Goal: Task Accomplishment & Management: Manage account settings

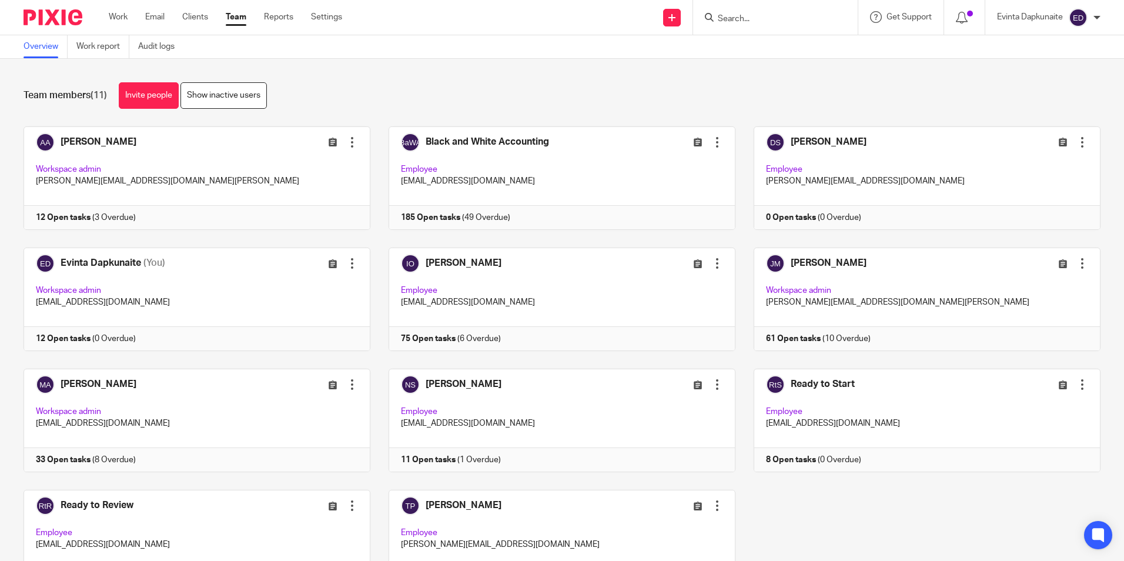
scroll to position [72, 0]
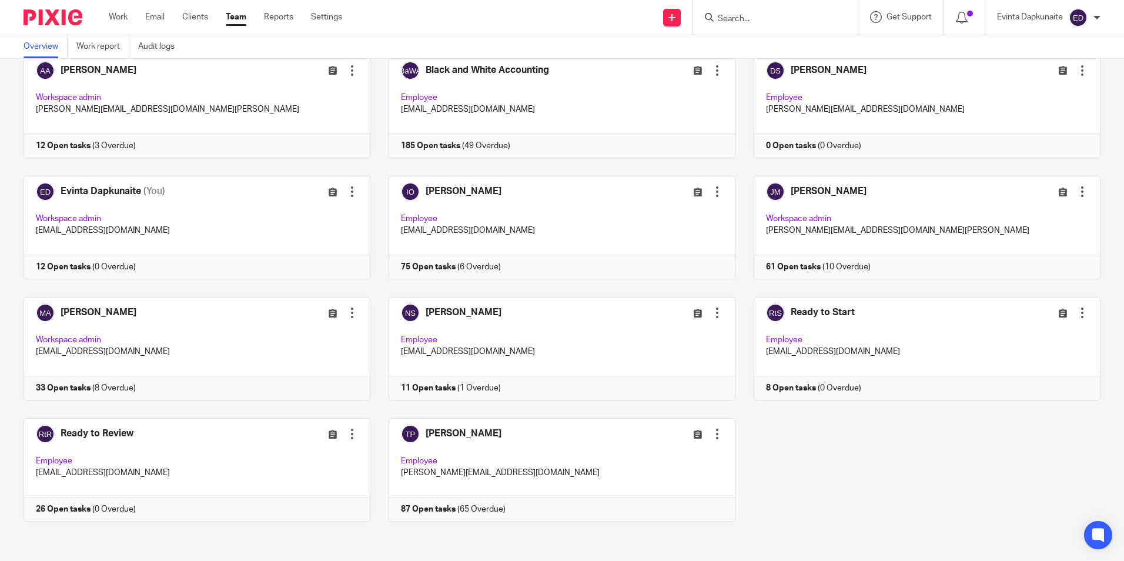
click at [735, 18] on input "Search" at bounding box center [769, 19] width 106 height 11
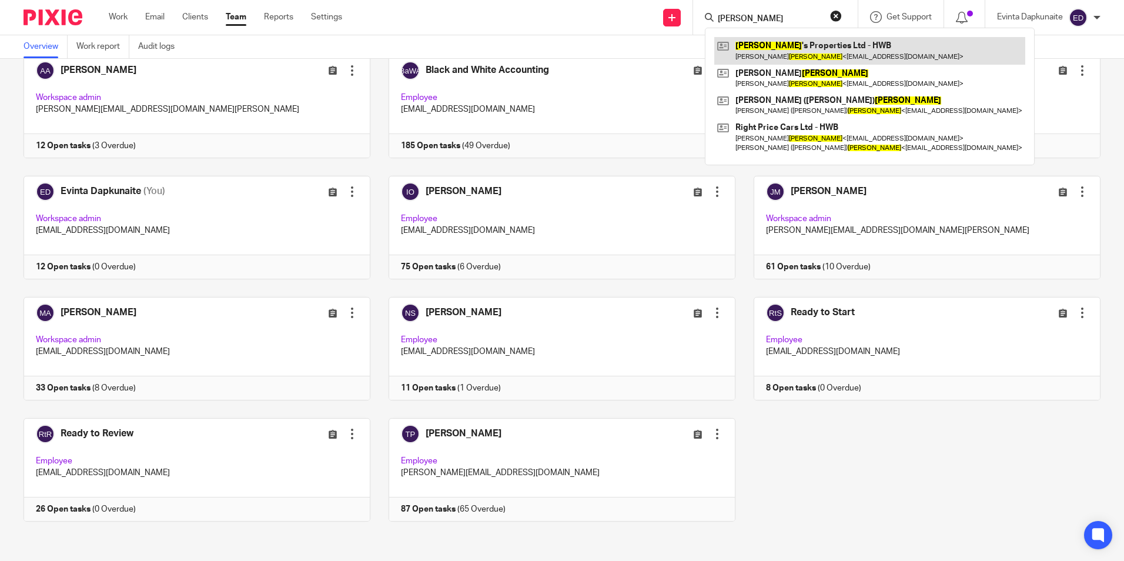
type input "[PERSON_NAME]"
click at [757, 39] on link at bounding box center [869, 50] width 311 height 27
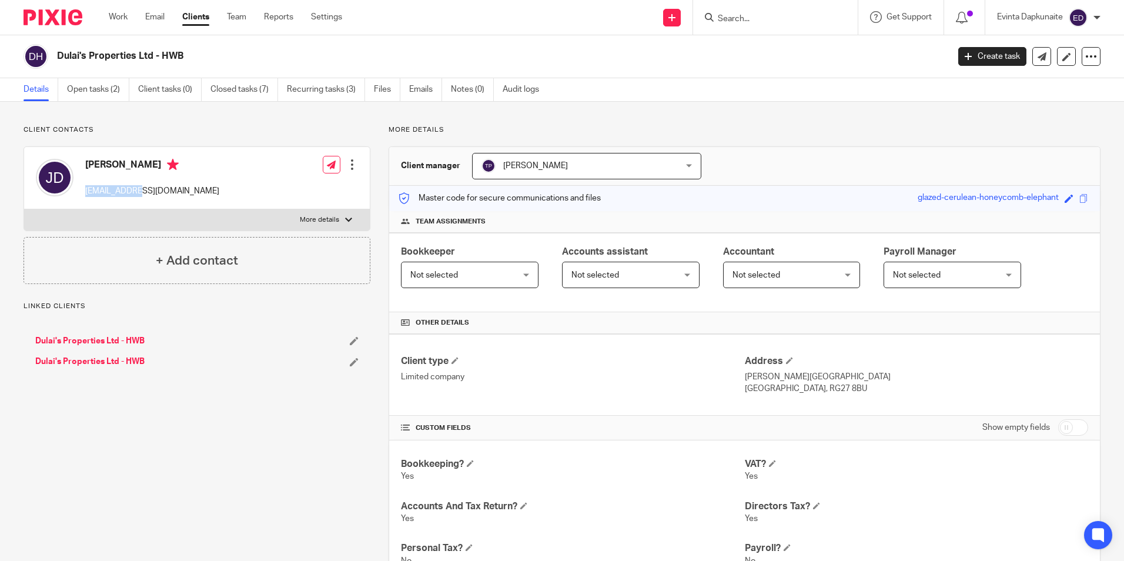
drag, startPoint x: 81, startPoint y: 192, endPoint x: 136, endPoint y: 192, distance: 55.2
click at [136, 192] on div "Jim Dulai jimdulai@gmail.com" at bounding box center [127, 178] width 183 height 50
drag, startPoint x: 113, startPoint y: 192, endPoint x: 107, endPoint y: 192, distance: 6.5
click at [113, 192] on p "jimdulai@gmail.com" at bounding box center [152, 191] width 134 height 12
click at [94, 193] on p "jimdulai@gmail.com" at bounding box center [152, 191] width 134 height 12
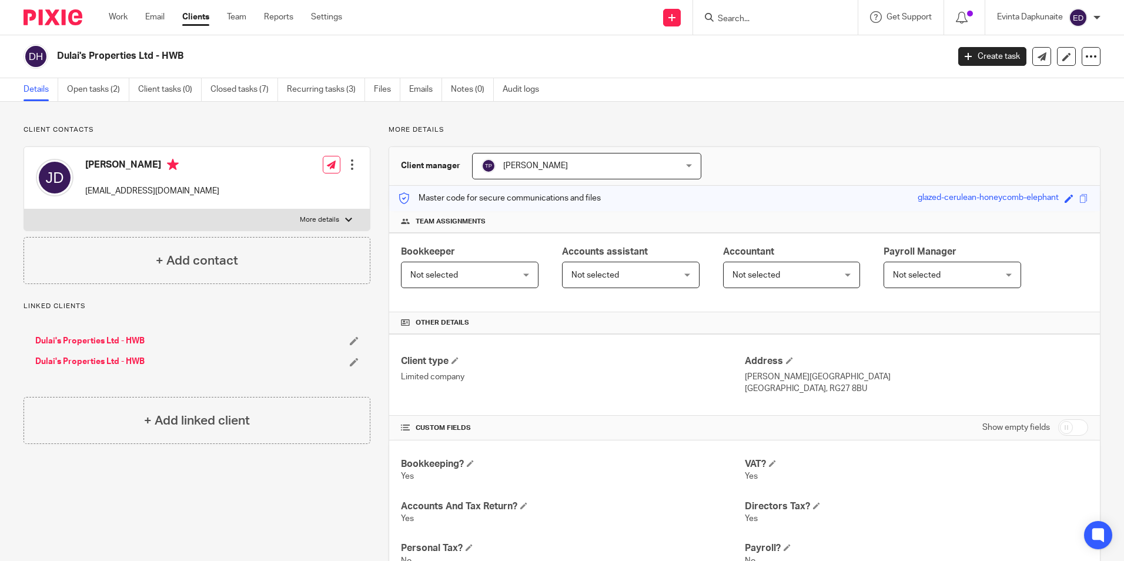
click at [1080, 195] on div "Save glazed-cerulean-honeycomb-elephant" at bounding box center [1003, 199] width 173 height 14
click at [1079, 197] on span at bounding box center [1083, 198] width 9 height 9
click at [117, 85] on link "Open tasks (2)" at bounding box center [98, 89] width 62 height 23
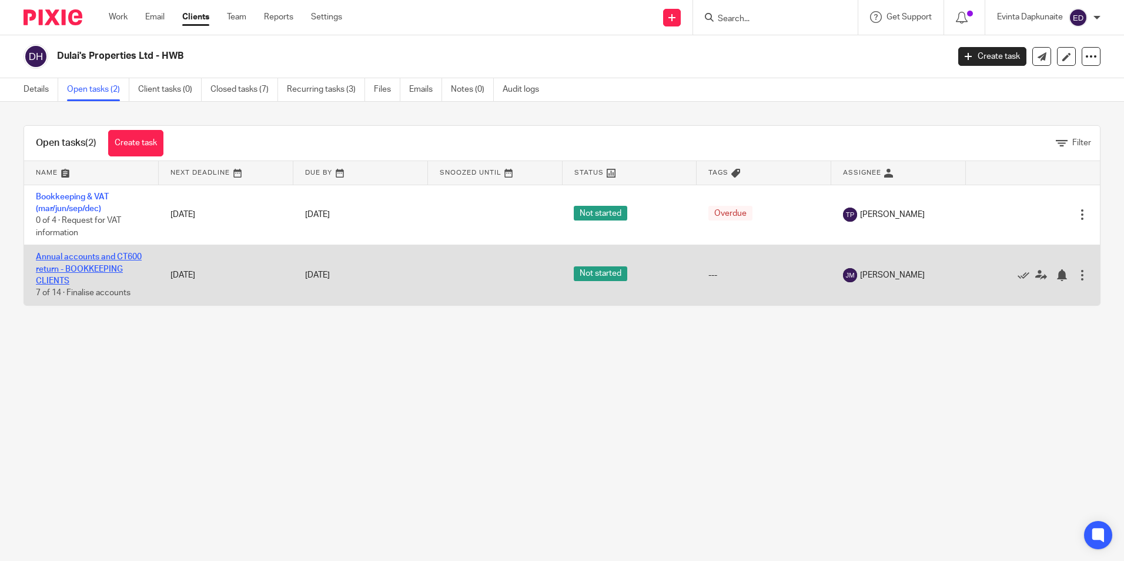
click at [92, 258] on link "Annual accounts and CT600 return - BOOKKEEPING CLIENTS" at bounding box center [89, 269] width 106 height 32
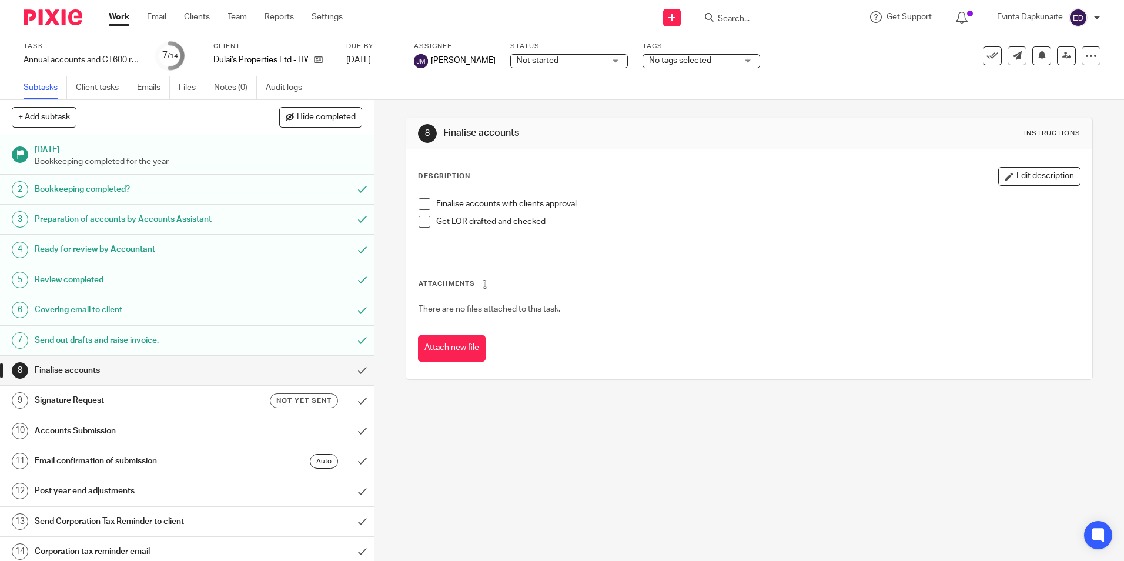
click at [423, 198] on span at bounding box center [424, 204] width 12 height 12
click at [420, 218] on span at bounding box center [424, 222] width 12 height 12
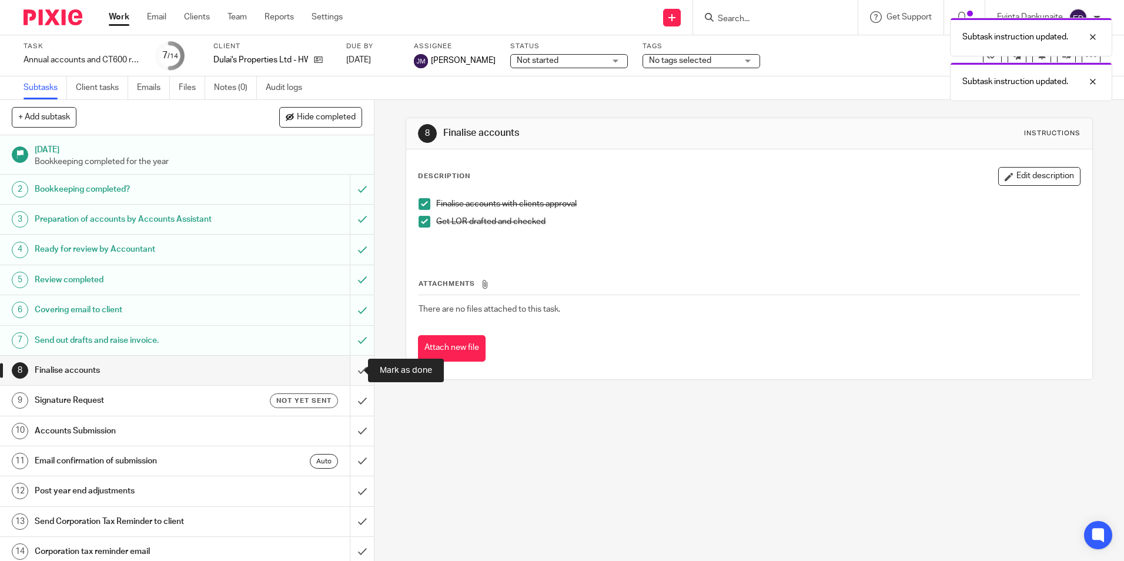
click at [349, 373] on input "submit" at bounding box center [187, 370] width 374 height 29
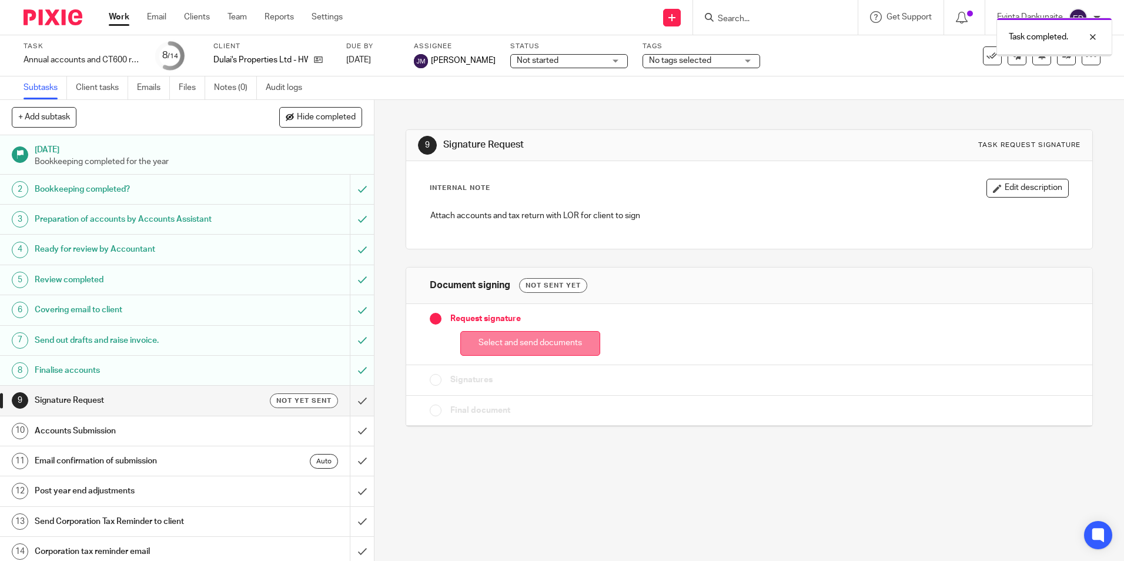
click at [494, 342] on button "Select and send documents" at bounding box center [530, 343] width 140 height 25
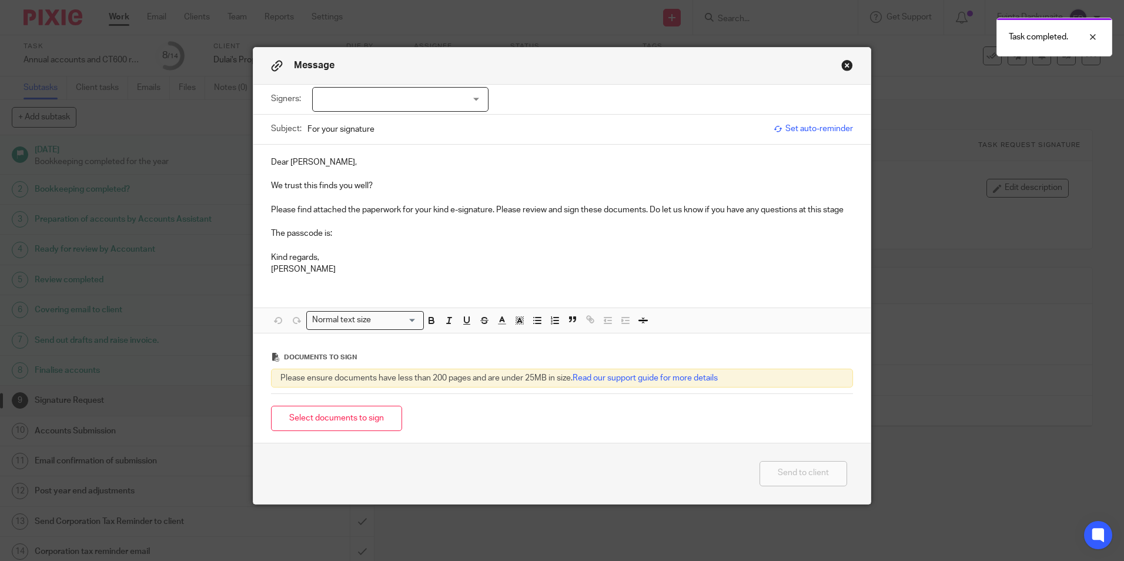
click at [462, 100] on div at bounding box center [400, 99] width 176 height 25
click at [409, 124] on li "Jim Dulai" at bounding box center [396, 124] width 175 height 24
checkbox input "true"
click at [395, 186] on p "We trust this finds you well?" at bounding box center [562, 186] width 582 height 12
click at [647, 212] on p "Please find attached the paperwork for your kind e-signature. Please review and…" at bounding box center [562, 210] width 582 height 12
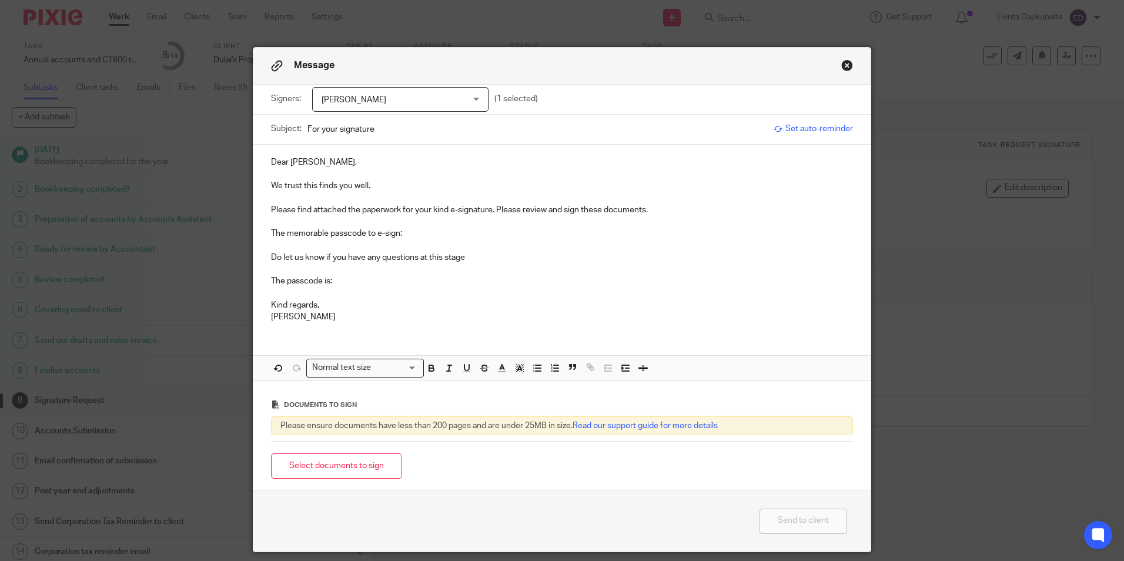
click at [551, 222] on p at bounding box center [562, 222] width 582 height 12
click at [549, 234] on p "The memorable passcode to e-sign:" at bounding box center [562, 233] width 582 height 12
drag, startPoint x: 405, startPoint y: 235, endPoint x: 608, endPoint y: 235, distance: 202.7
click at [608, 235] on p "The memorable passcode to e-sign: glazed-cerulean-honeycomb-elephant" at bounding box center [562, 233] width 582 height 12
click at [428, 370] on icon "button" at bounding box center [431, 368] width 11 height 11
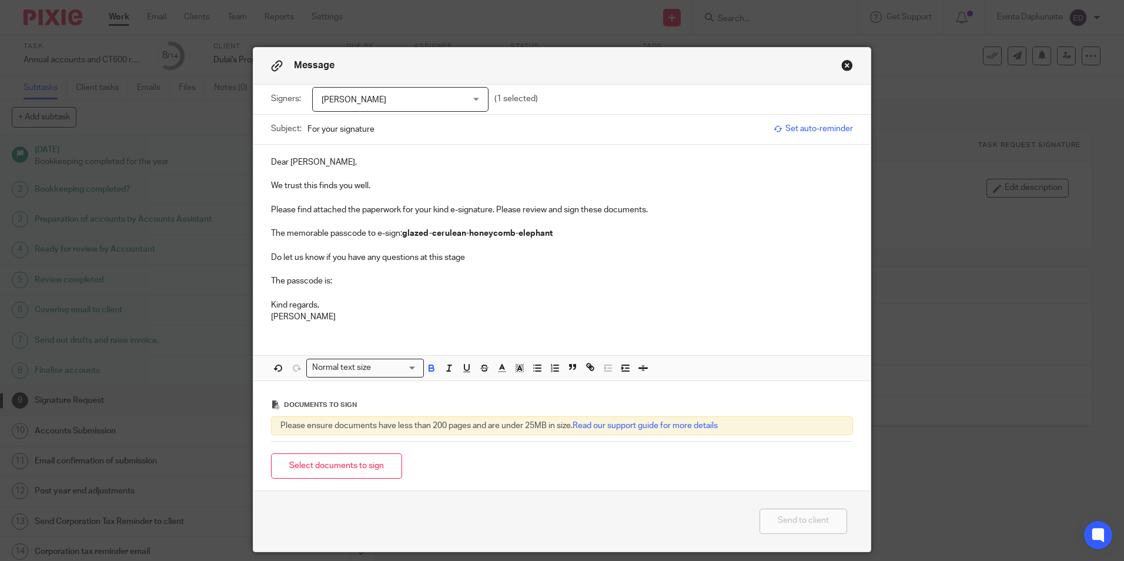
click at [507, 366] on span at bounding box center [508, 369] width 35 height 18
click at [534, 375] on button "button" at bounding box center [536, 367] width 15 height 15
click at [532, 370] on icon "button" at bounding box center [537, 368] width 11 height 11
click at [518, 369] on icon "button" at bounding box center [519, 368] width 11 height 11
click at [527, 383] on li "color:#FCDC00" at bounding box center [528, 382] width 9 height 9
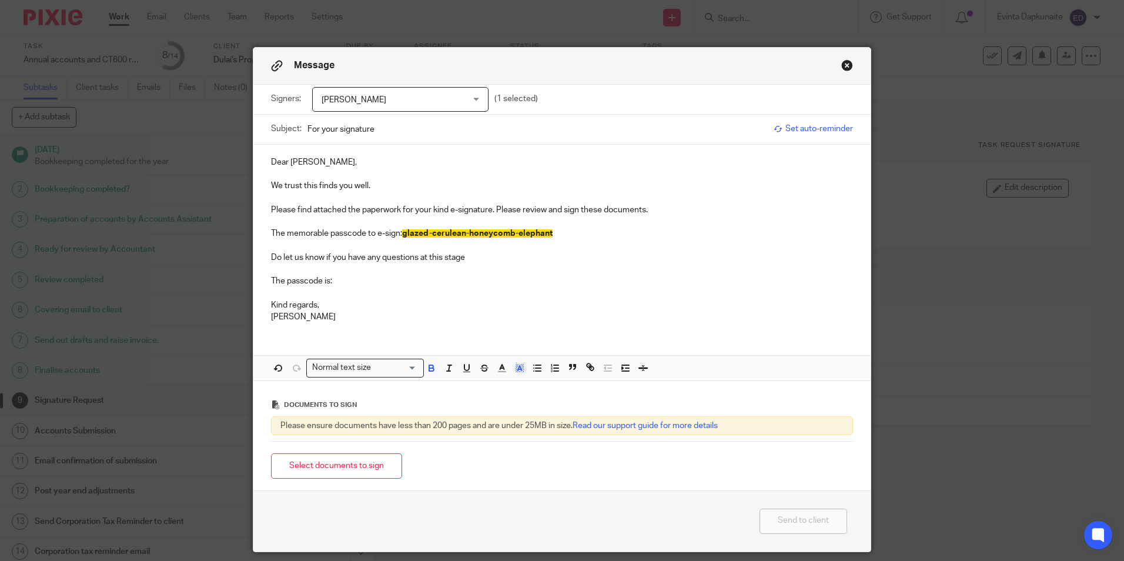
click at [502, 254] on p "Do let us know if you have any questions at this stage" at bounding box center [562, 258] width 582 height 12
drag, startPoint x: 338, startPoint y: 323, endPoint x: 258, endPoint y: 322, distance: 79.9
click at [258, 322] on div "Dear Jim, We trust this finds you well. Please find attached the paperwork for …" at bounding box center [561, 238] width 617 height 187
drag, startPoint x: 334, startPoint y: 280, endPoint x: 271, endPoint y: 280, distance: 62.9
click at [271, 280] on p "The passcode is:" at bounding box center [562, 281] width 582 height 12
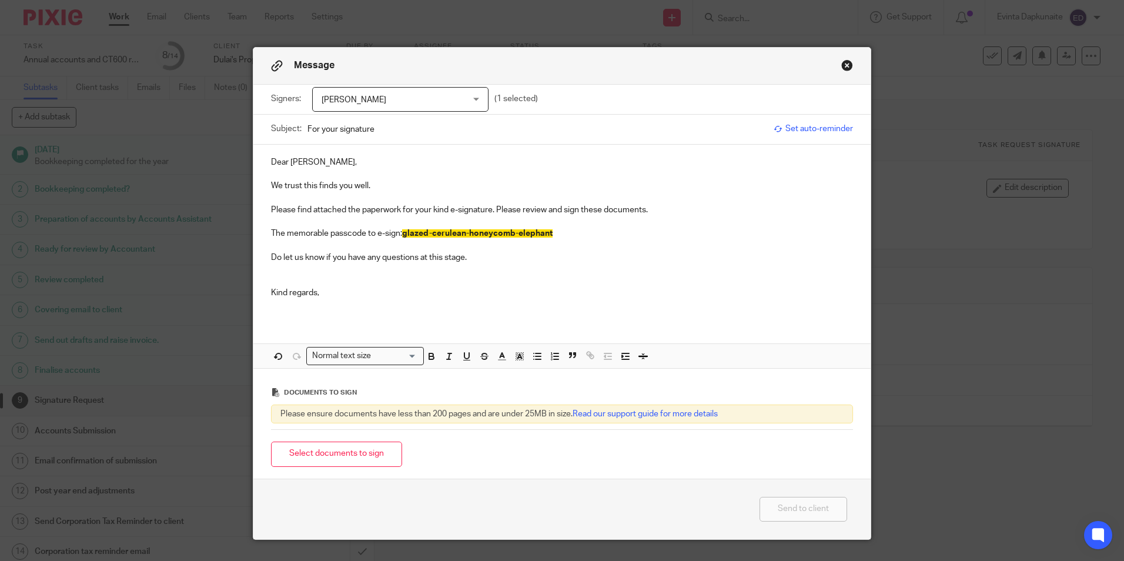
click at [475, 285] on p at bounding box center [562, 281] width 582 height 12
click at [376, 446] on button "Select documents to sign" at bounding box center [336, 453] width 131 height 25
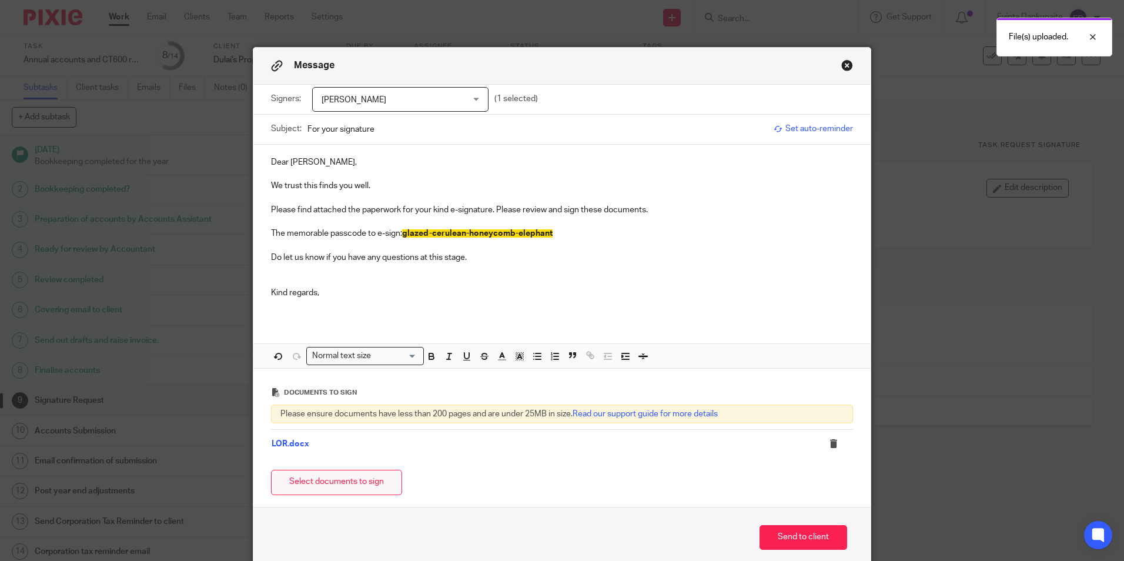
click at [354, 476] on button "Select documents to sign" at bounding box center [336, 482] width 131 height 25
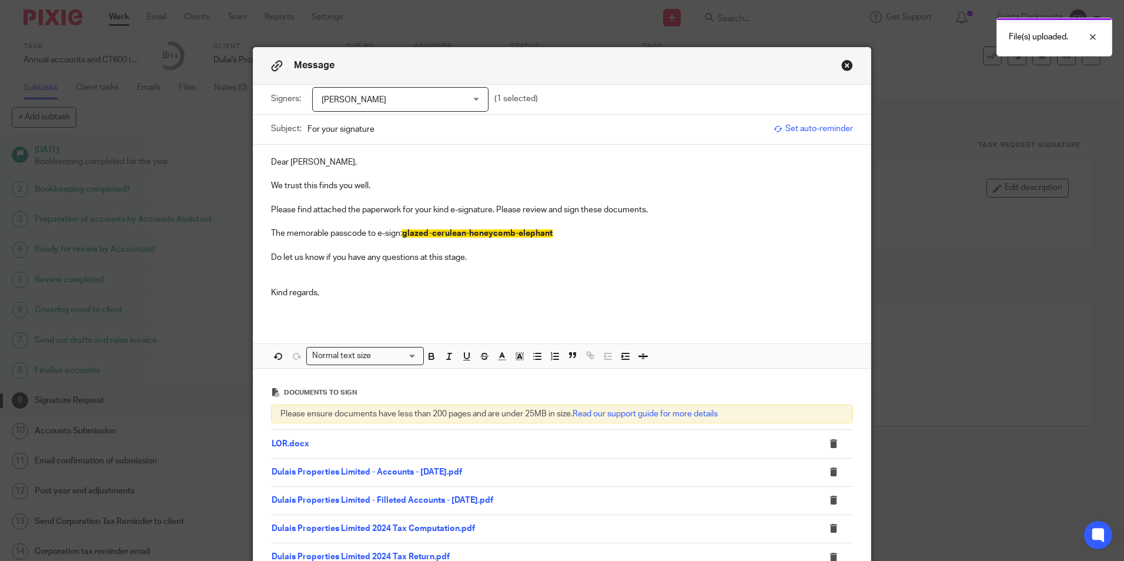
click at [437, 299] on p at bounding box center [562, 305] width 582 height 12
click at [422, 274] on p at bounding box center [562, 269] width 582 height 12
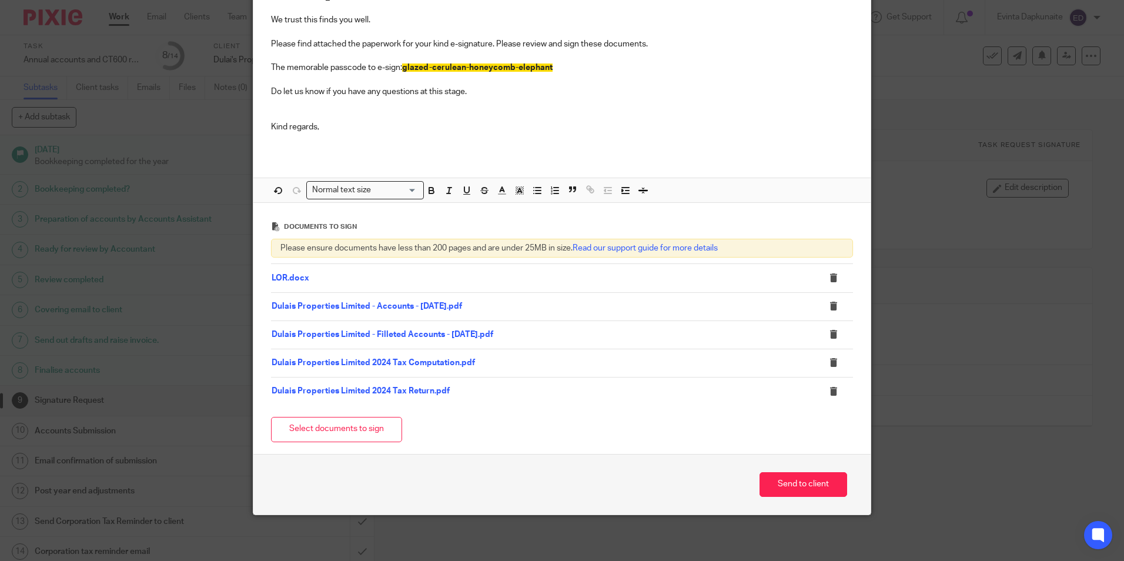
scroll to position [167, 0]
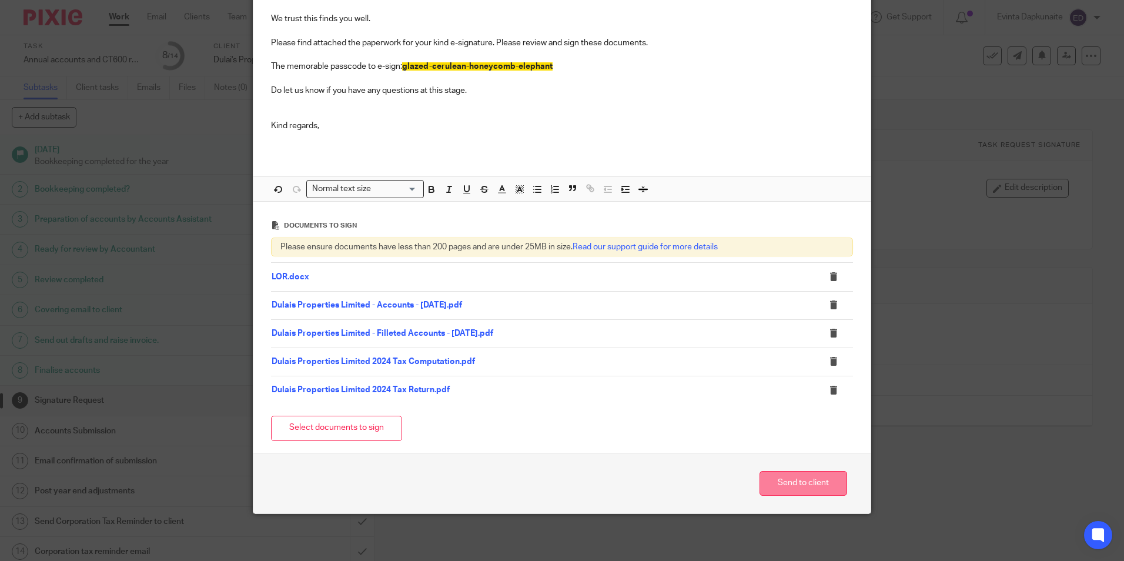
click at [795, 475] on button "Send to client" at bounding box center [803, 483] width 88 height 25
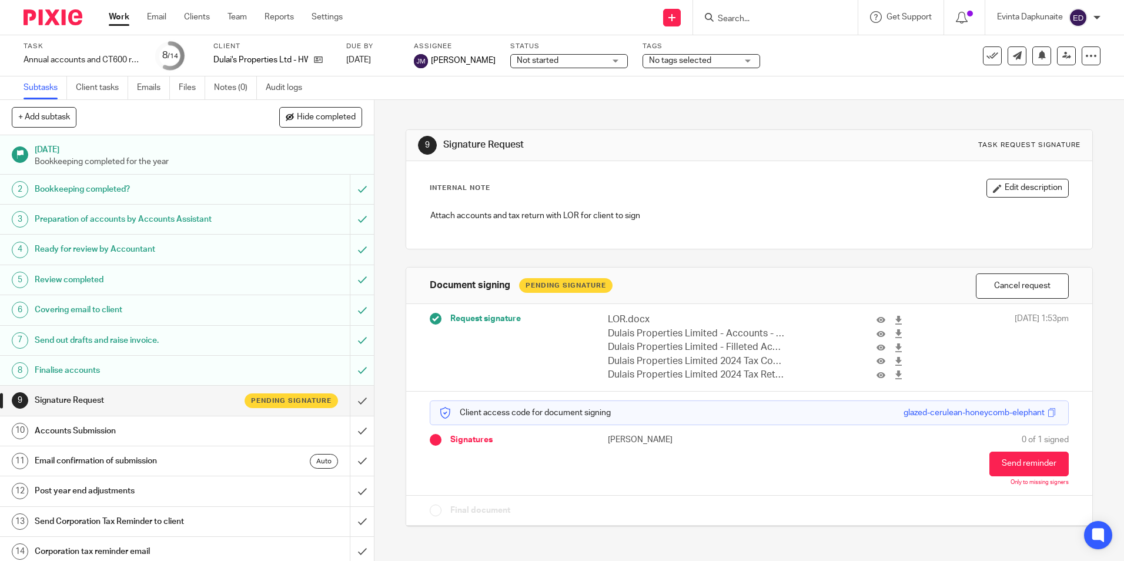
click at [769, 21] on input "Search" at bounding box center [769, 19] width 106 height 11
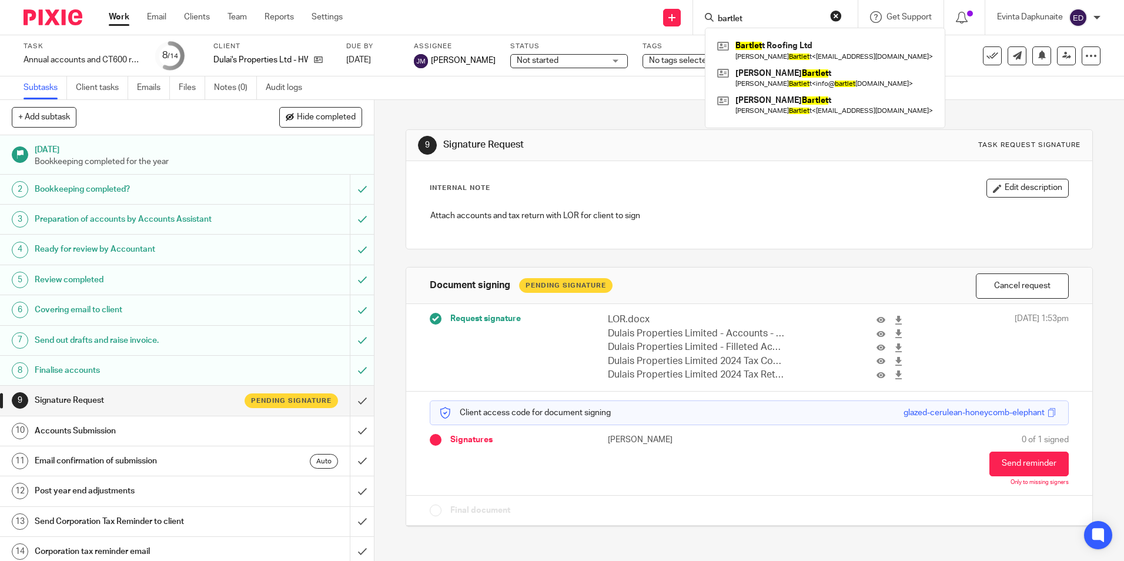
type input "bartlet"
click at [760, 98] on link at bounding box center [825, 105] width 222 height 27
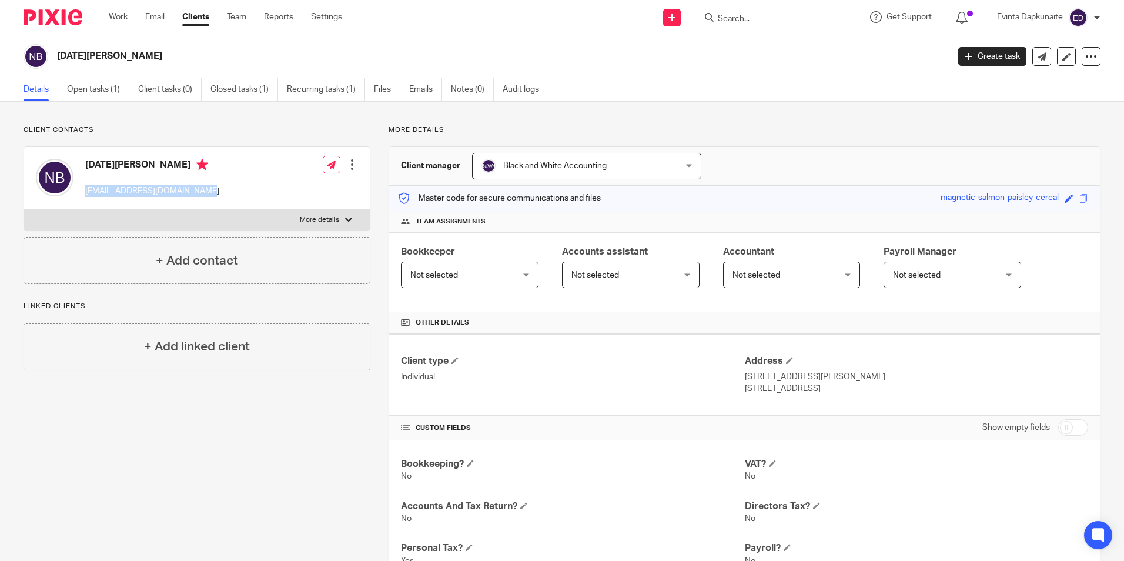
drag, startPoint x: 83, startPoint y: 189, endPoint x: 245, endPoint y: 189, distance: 162.2
click at [245, 189] on div "[DATE][PERSON_NAME] [EMAIL_ADDRESS][DOMAIN_NAME] Edit contact Create client fro…" at bounding box center [197, 178] width 346 height 62
copy p "[EMAIL_ADDRESS][DOMAIN_NAME]"
click at [233, 24] on div "Work Email Clients Team Reports Settings Work Email Clients Team Reports Settin…" at bounding box center [228, 17] width 263 height 35
click at [239, 18] on link "Team" at bounding box center [236, 17] width 19 height 12
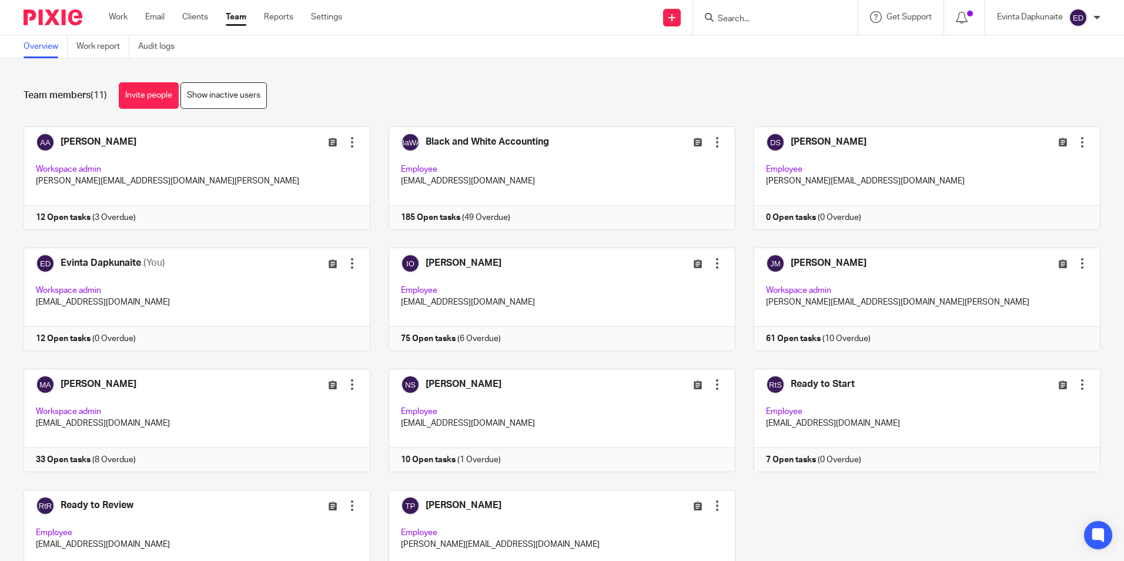
click at [769, 31] on div at bounding box center [775, 17] width 165 height 35
click at [768, 23] on input "Search" at bounding box center [769, 19] width 106 height 11
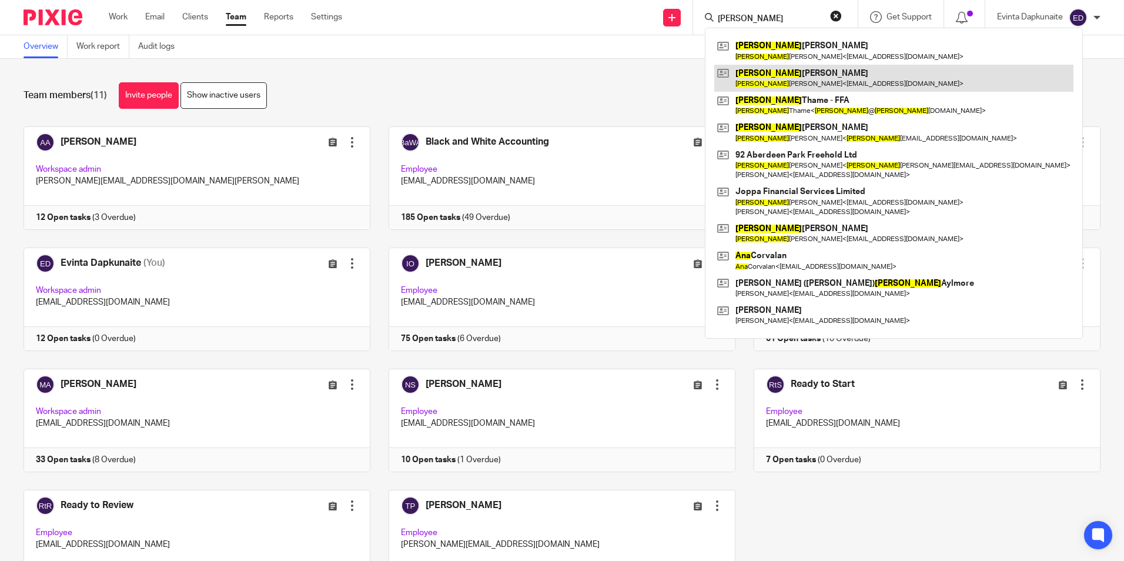
type input "anna"
click at [763, 73] on link at bounding box center [893, 78] width 359 height 27
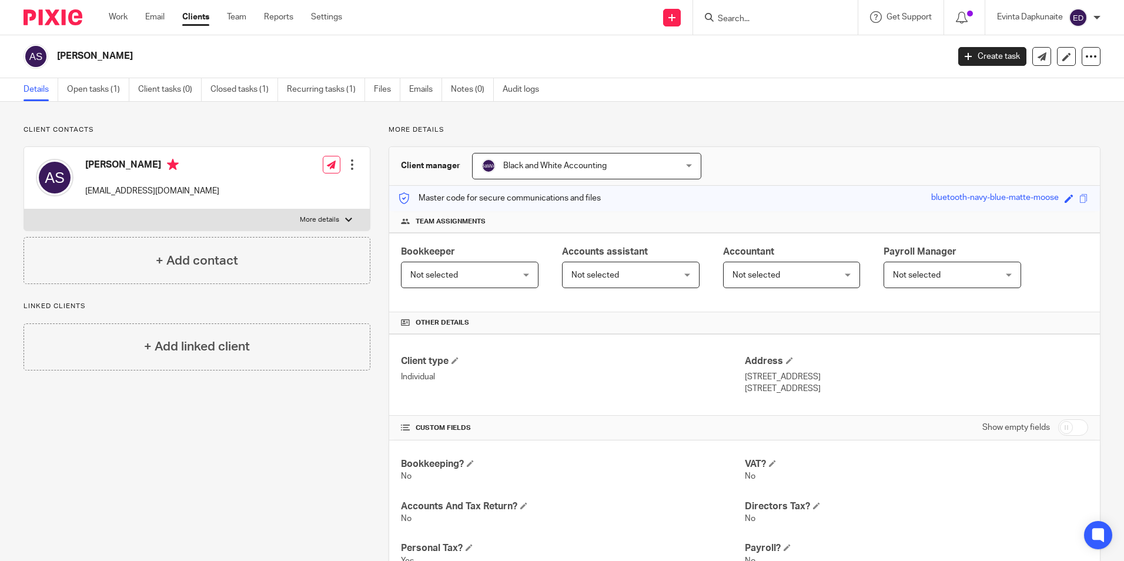
click at [770, 21] on input "Search" at bounding box center [769, 19] width 106 height 11
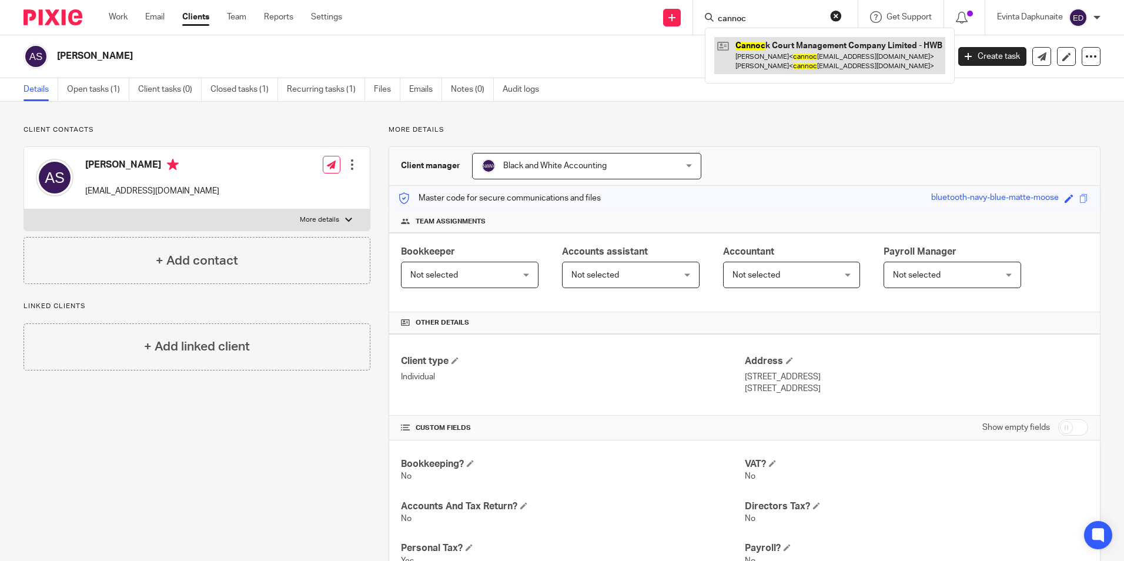
type input "cannoc"
click at [770, 44] on link at bounding box center [829, 55] width 231 height 36
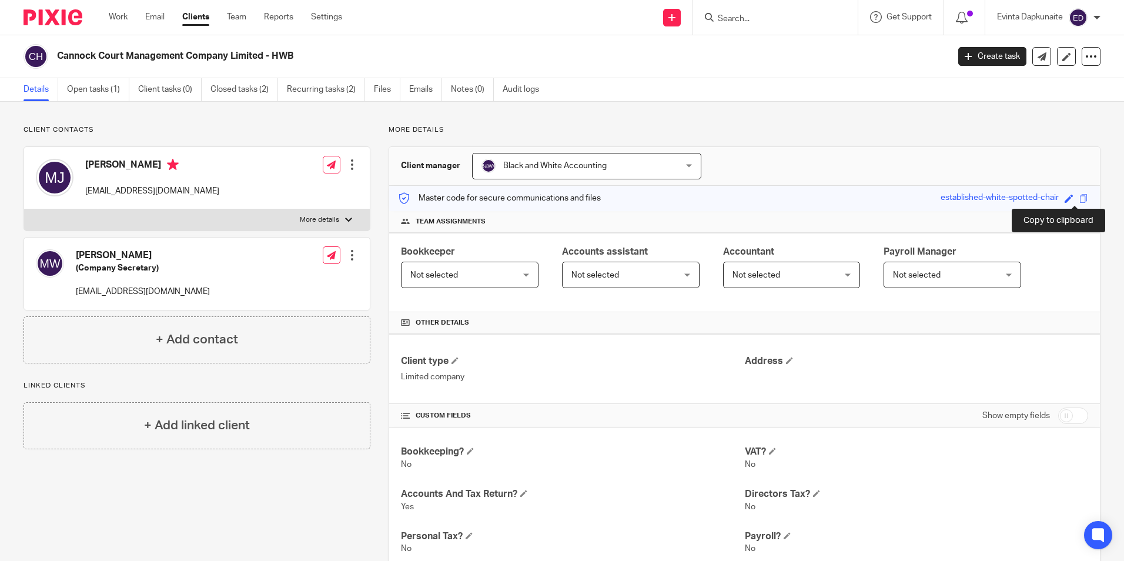
click at [1079, 199] on span at bounding box center [1083, 198] width 9 height 9
click at [109, 89] on link "Open tasks (1)" at bounding box center [98, 89] width 62 height 23
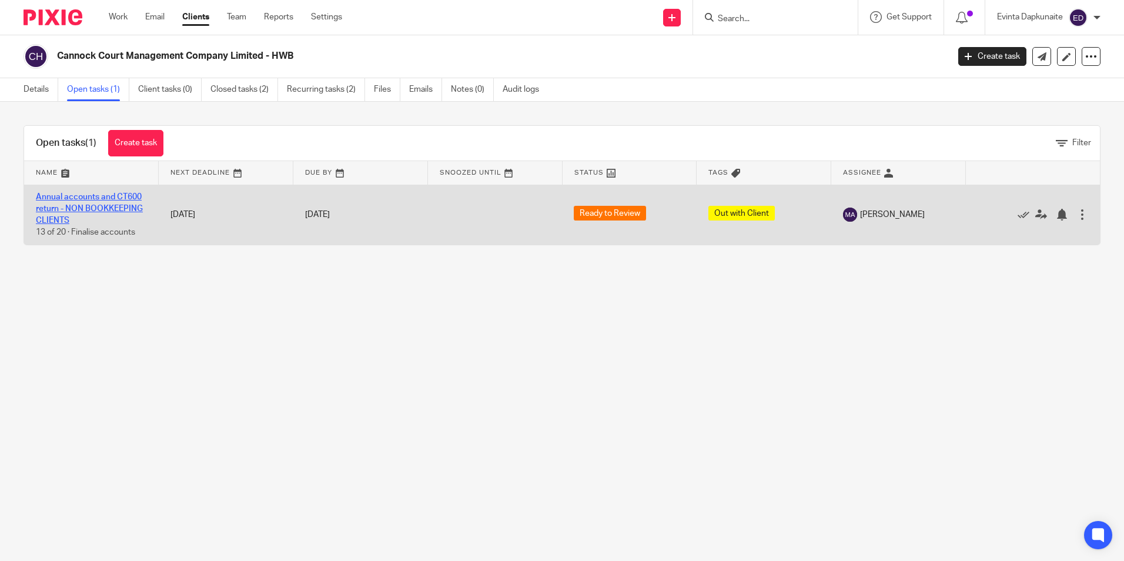
click at [110, 200] on link "Annual accounts and CT600 return - NON BOOKKEEPING CLIENTS" at bounding box center [89, 209] width 107 height 32
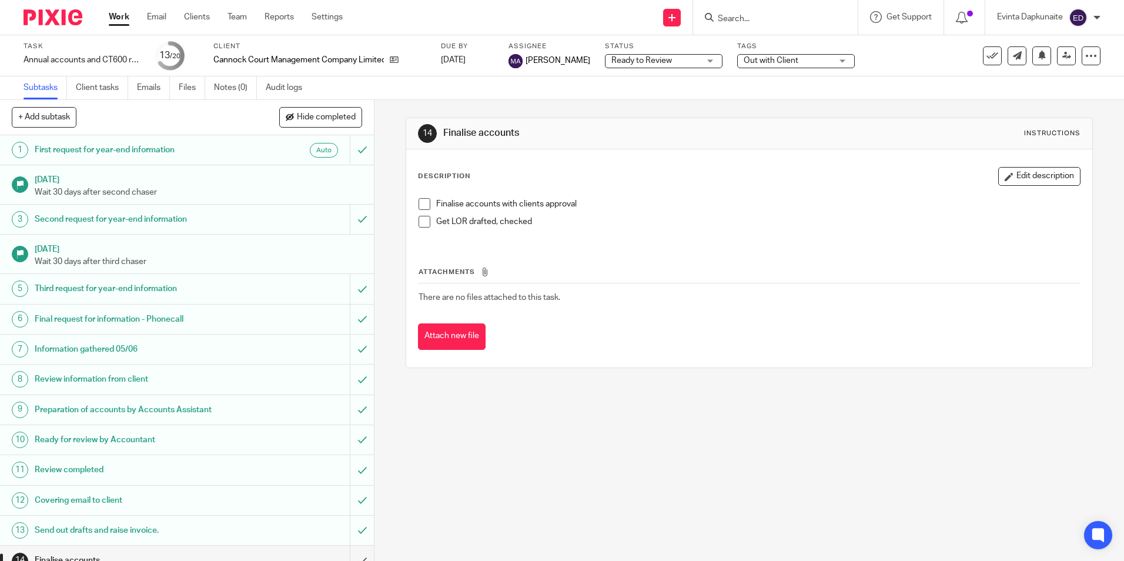
click at [427, 204] on span at bounding box center [424, 204] width 12 height 12
click at [420, 207] on span at bounding box center [424, 204] width 12 height 12
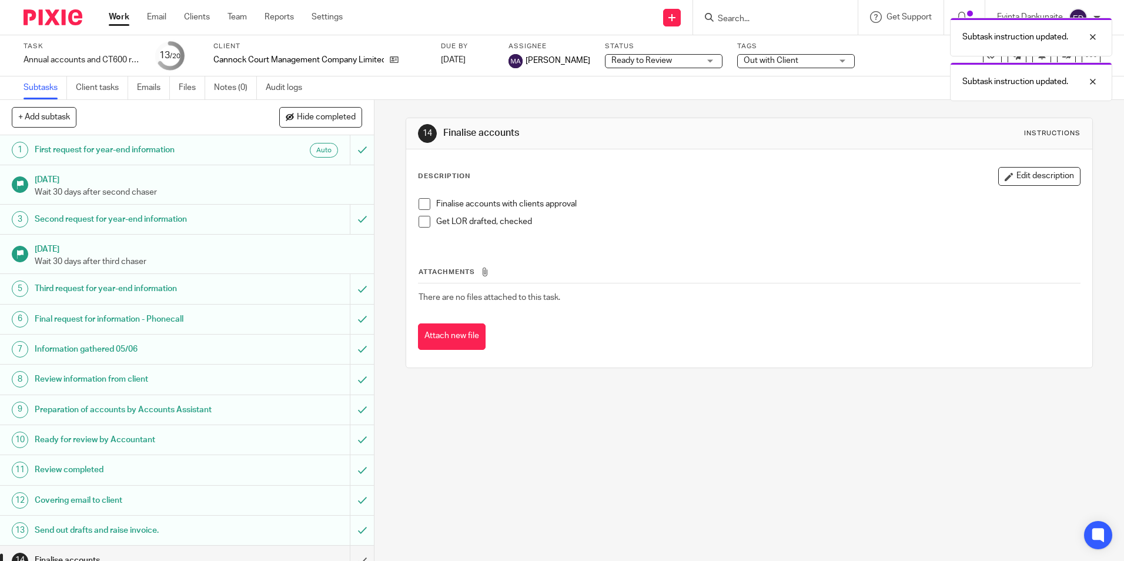
click at [421, 203] on span at bounding box center [424, 204] width 12 height 12
click at [421, 217] on span at bounding box center [424, 222] width 12 height 12
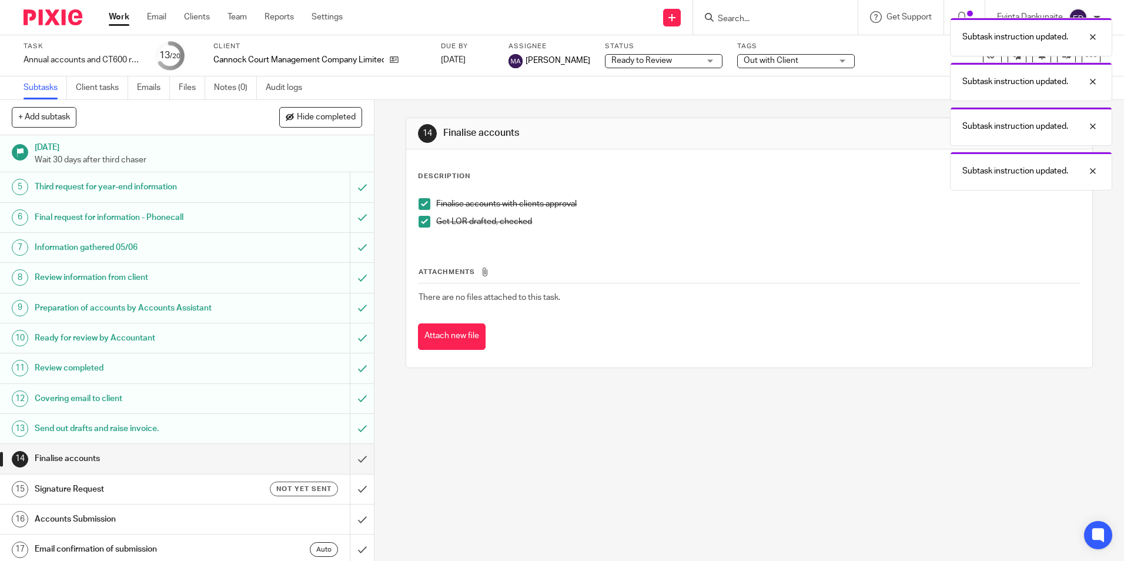
scroll to position [196, 0]
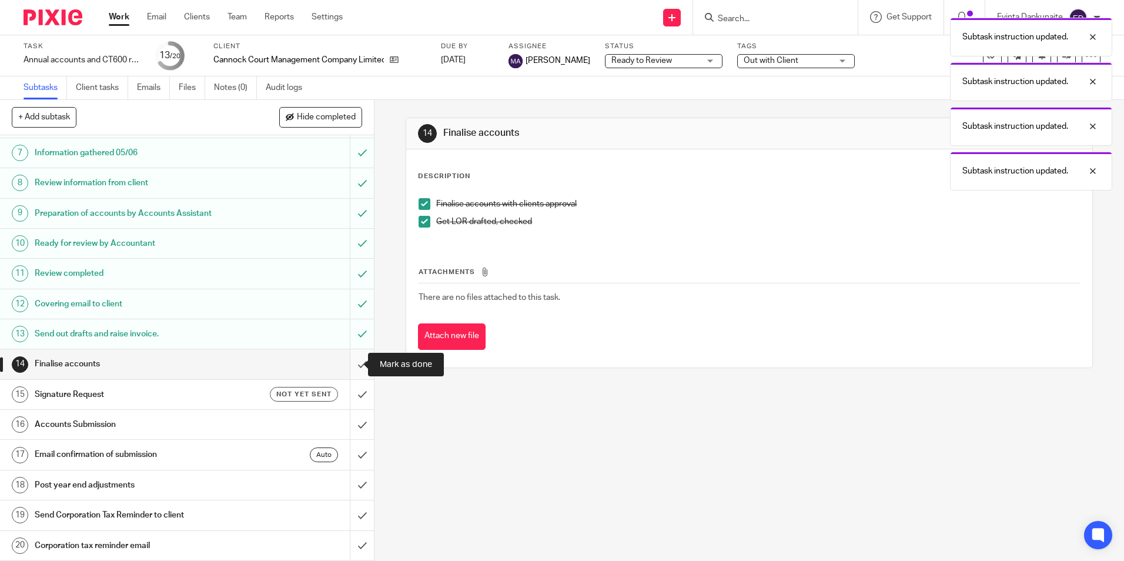
click at [350, 370] on input "submit" at bounding box center [187, 363] width 374 height 29
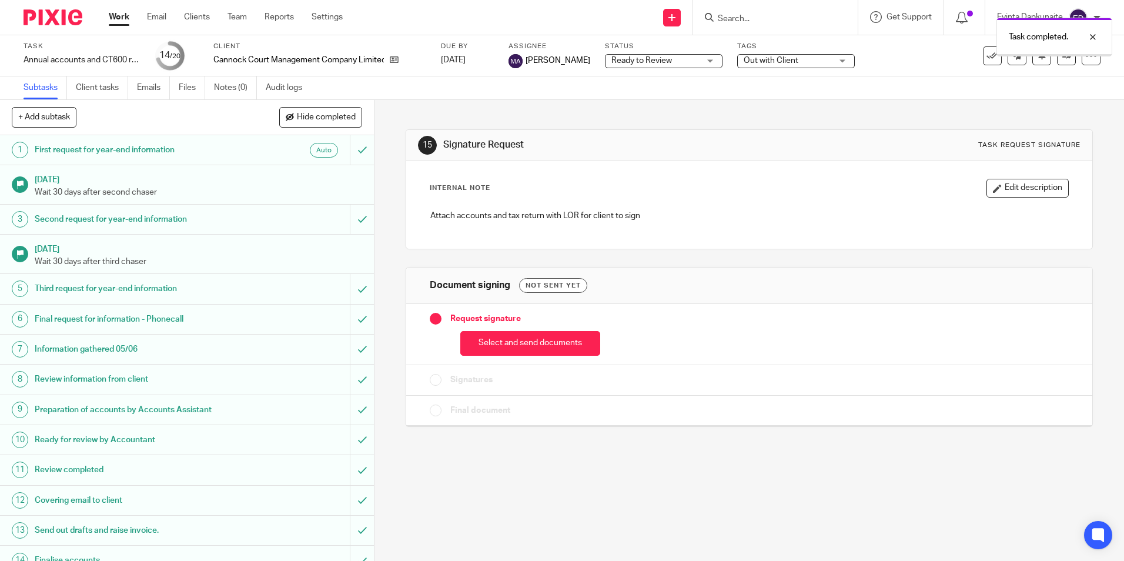
click at [491, 334] on button "Select and send documents" at bounding box center [530, 343] width 140 height 25
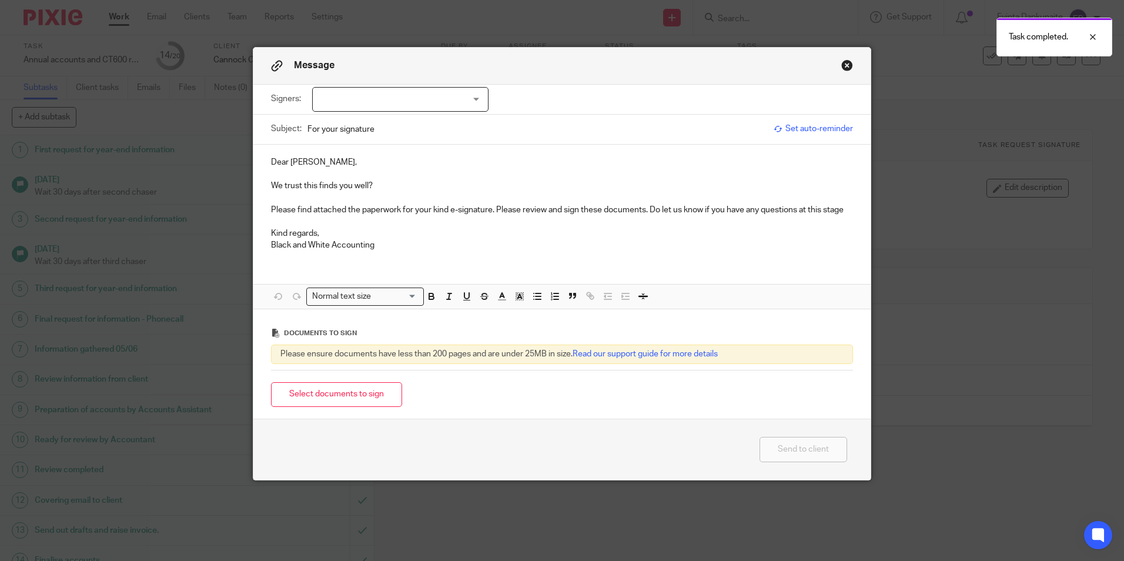
click at [424, 117] on input "For your signature" at bounding box center [537, 129] width 460 height 26
click at [411, 106] on div at bounding box center [400, 99] width 176 height 25
click at [408, 125] on li "[PERSON_NAME]" at bounding box center [396, 124] width 175 height 24
checkbox input "true"
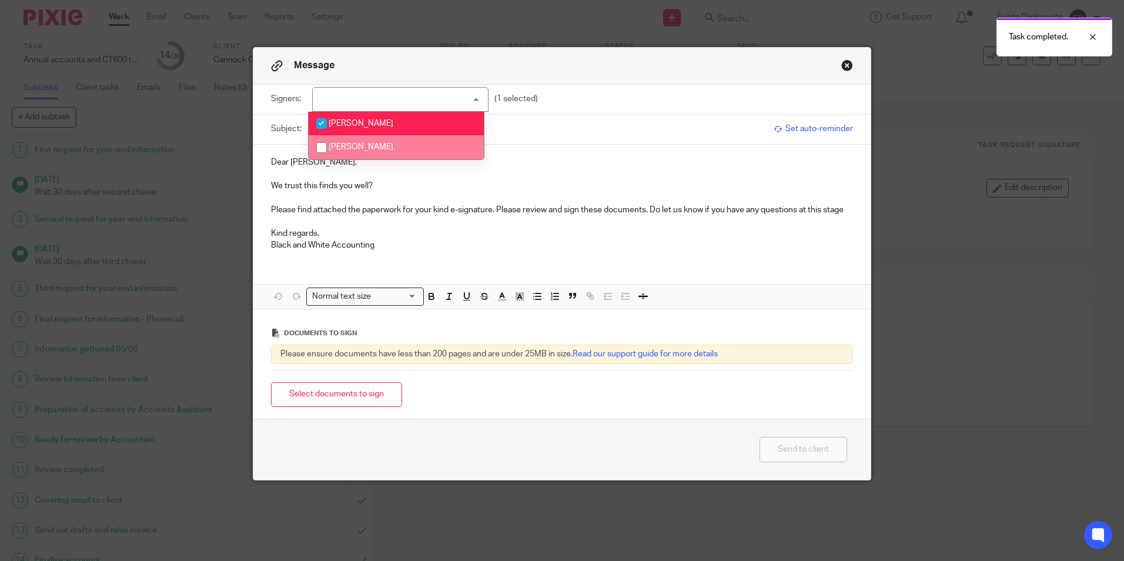
click at [405, 193] on p at bounding box center [562, 198] width 582 height 12
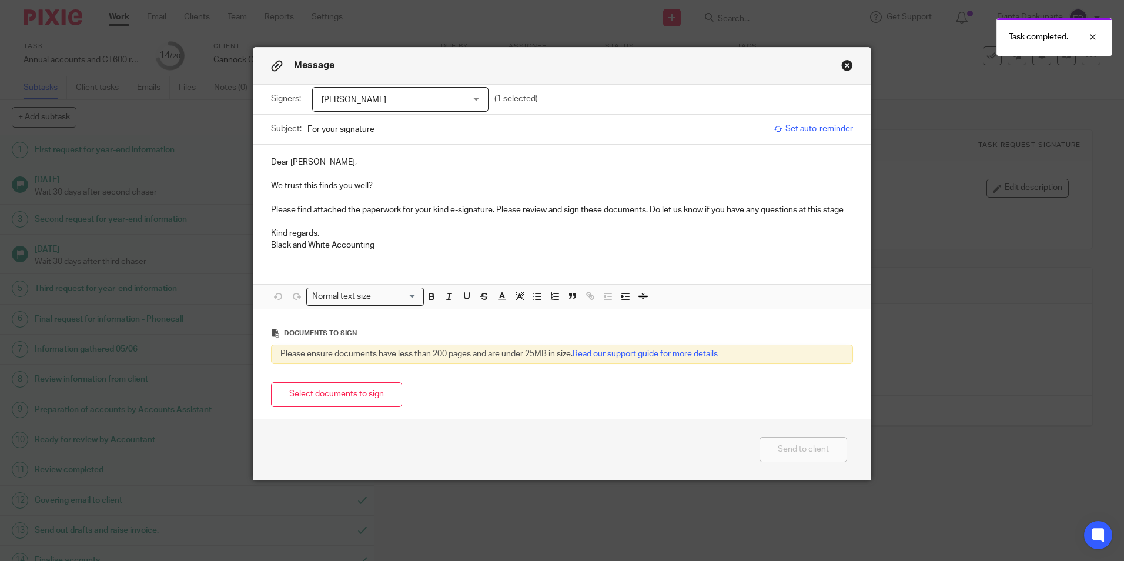
click at [412, 179] on p at bounding box center [562, 174] width 582 height 12
click at [413, 179] on p at bounding box center [562, 174] width 582 height 12
click at [410, 185] on p "We trust this finds you well?" at bounding box center [562, 186] width 582 height 12
click at [649, 211] on p "Please find attached the paperwork for your kind e-signature. Please review and…" at bounding box center [562, 210] width 582 height 12
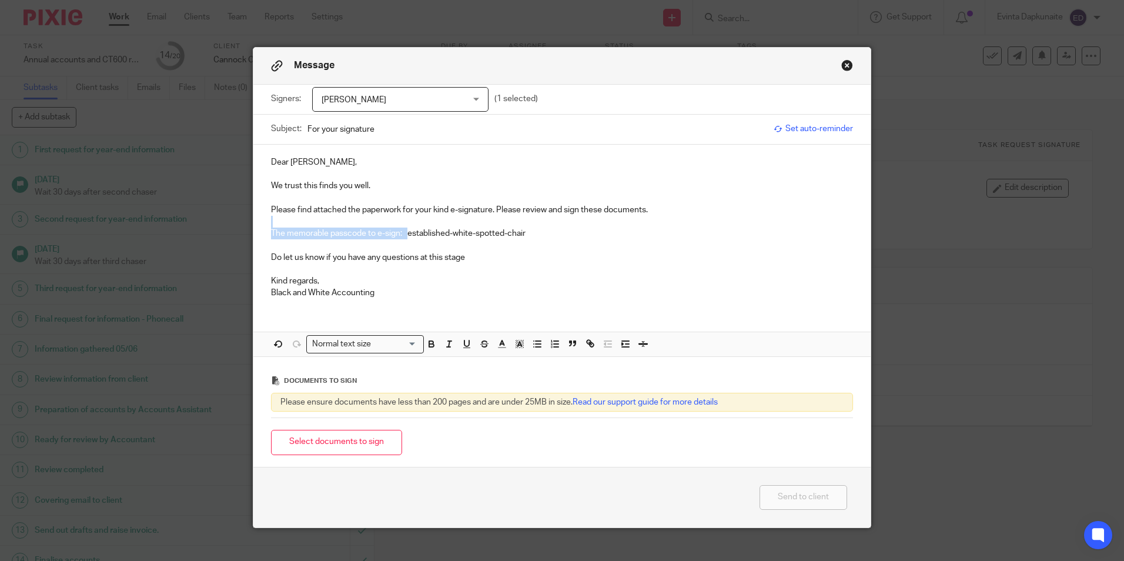
drag, startPoint x: 407, startPoint y: 235, endPoint x: 518, endPoint y: 224, distance: 112.2
click at [518, 224] on div "Dear Marrianne, We trust this finds you well. Please find attached the paperwor…" at bounding box center [561, 226] width 617 height 163
click at [511, 229] on p "The memorable passcode to e-sign: established-white-spotted-chair" at bounding box center [562, 233] width 582 height 12
drag, startPoint x: 451, startPoint y: 235, endPoint x: 584, endPoint y: 237, distance: 133.4
click at [585, 236] on p "The memorable passcode to e-sign: established-white-spotted-chair" at bounding box center [562, 233] width 582 height 12
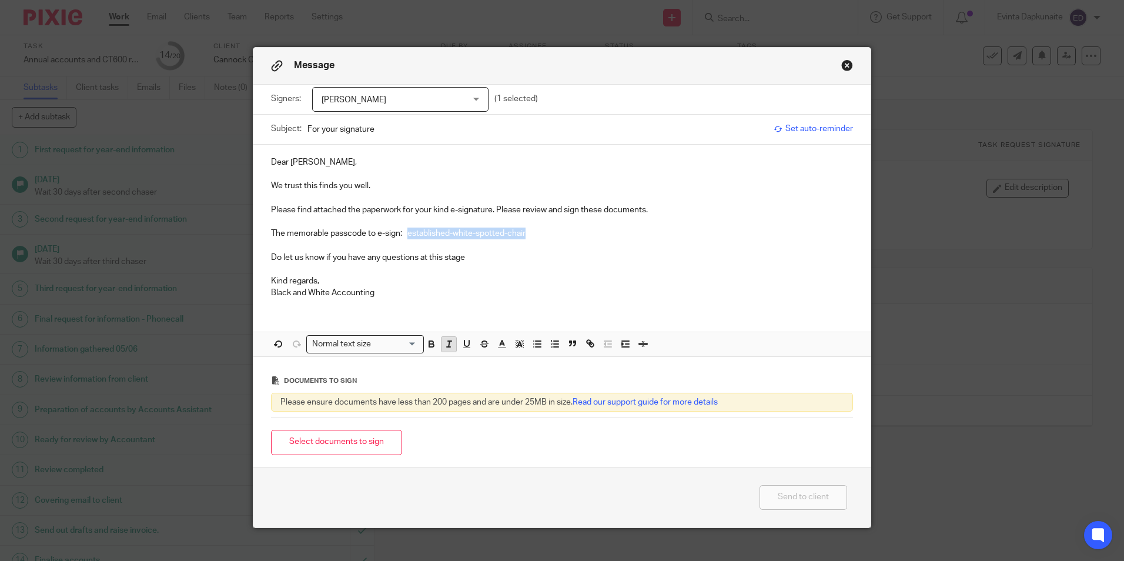
drag, startPoint x: 424, startPoint y: 344, endPoint x: 447, endPoint y: 347, distance: 23.2
click at [429, 344] on icon "button" at bounding box center [431, 345] width 5 height 3
click at [514, 347] on icon "button" at bounding box center [519, 343] width 11 height 11
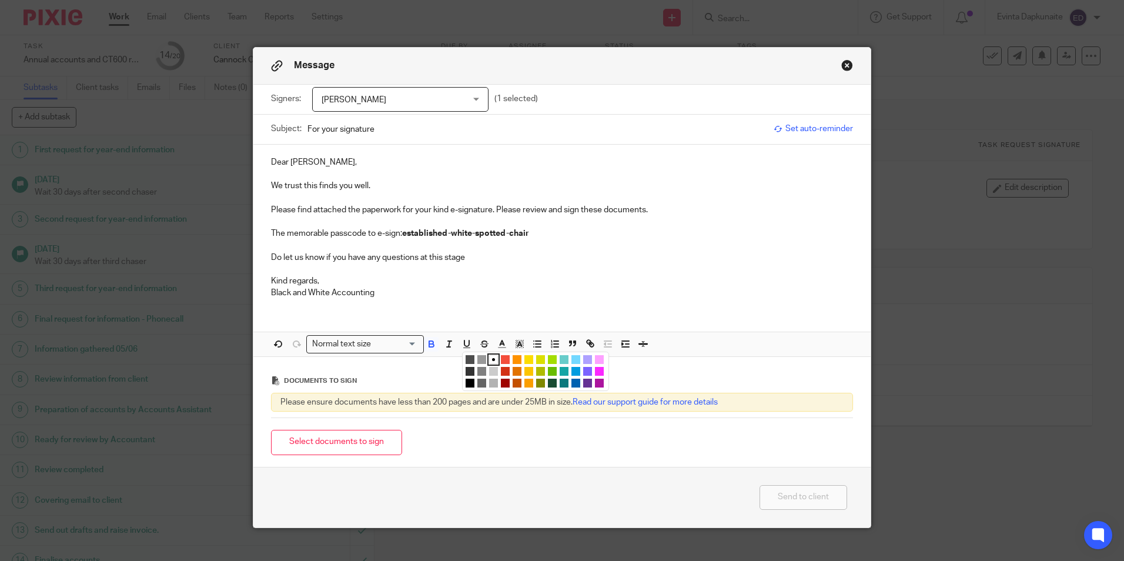
click at [524, 359] on li "color:#FCDC00" at bounding box center [528, 359] width 9 height 9
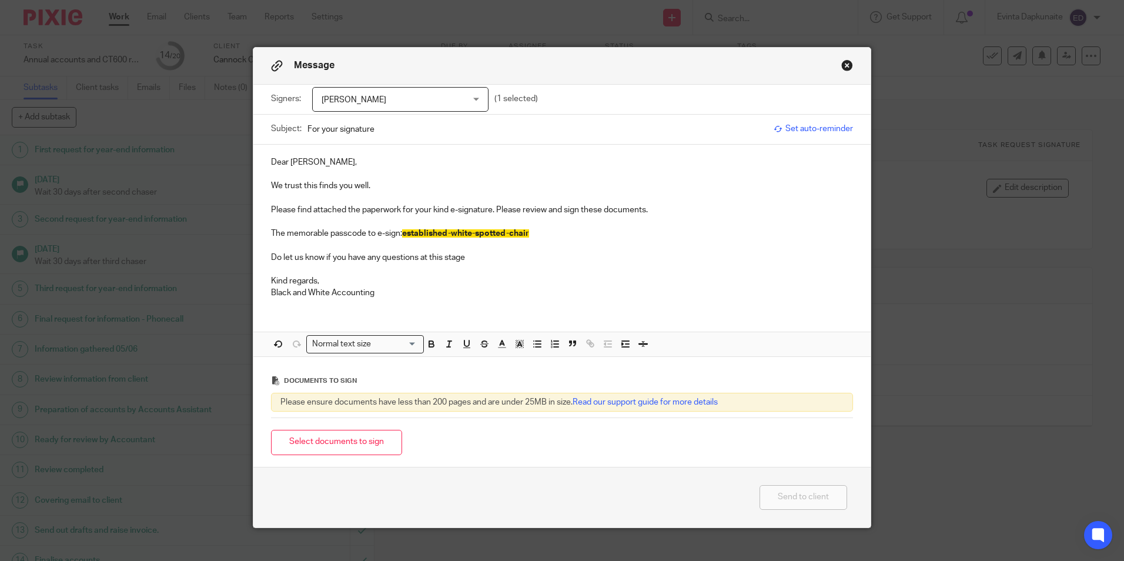
click at [532, 254] on p "Do let us know if you have any questions at this stage" at bounding box center [562, 258] width 582 height 12
drag, startPoint x: 406, startPoint y: 290, endPoint x: 249, endPoint y: 291, distance: 157.5
click at [253, 291] on div "Dear Marrianne, We trust this finds you well. Please find attached the paperwor…" at bounding box center [561, 226] width 617 height 163
click at [355, 440] on button "Select documents to sign" at bounding box center [336, 442] width 131 height 25
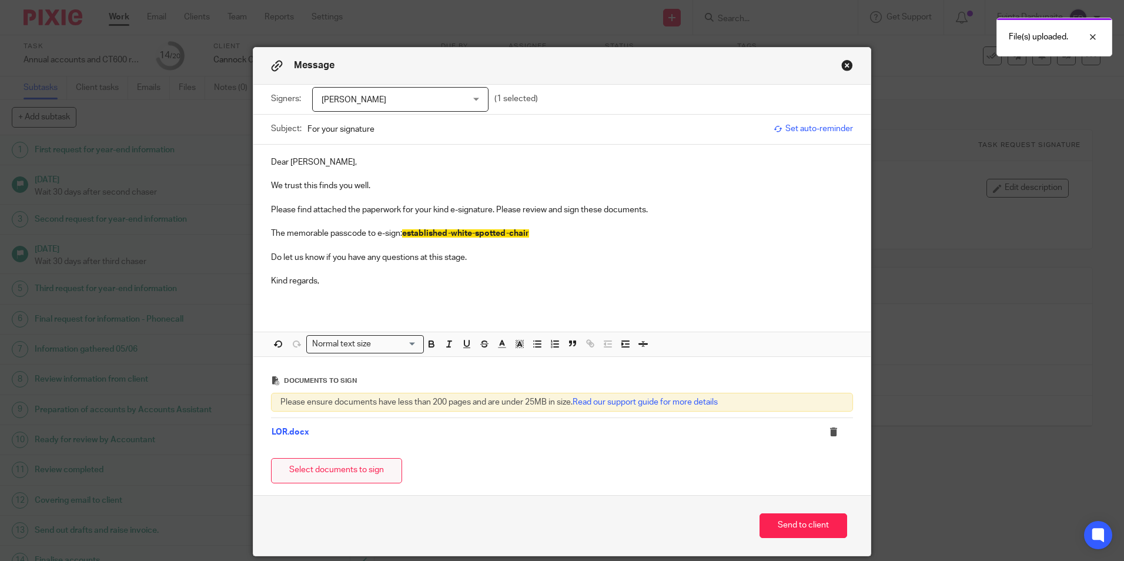
click at [354, 462] on button "Select documents to sign" at bounding box center [336, 470] width 131 height 25
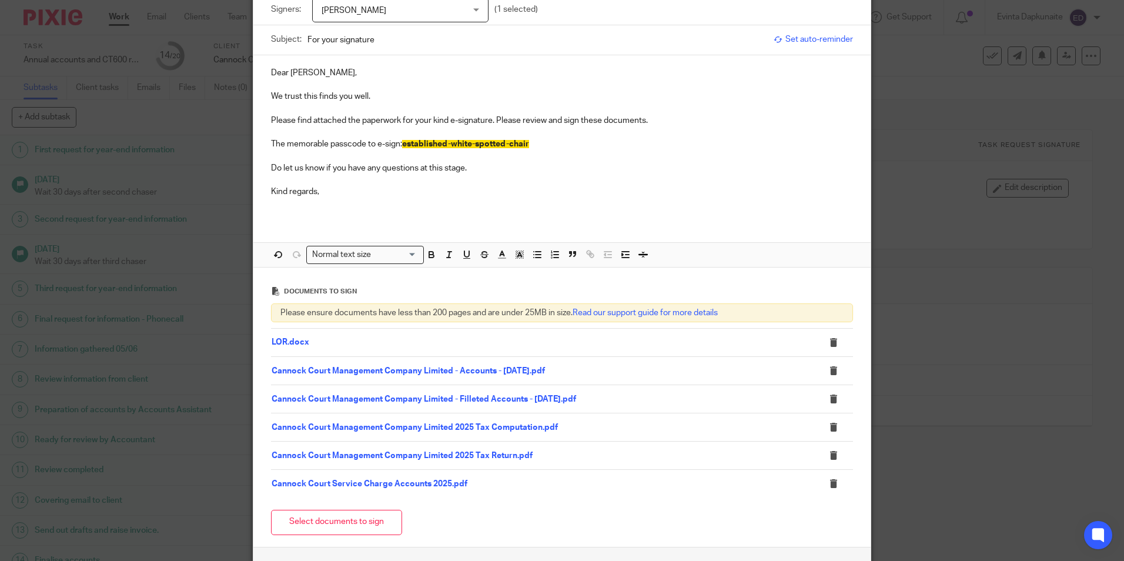
scroll to position [176, 0]
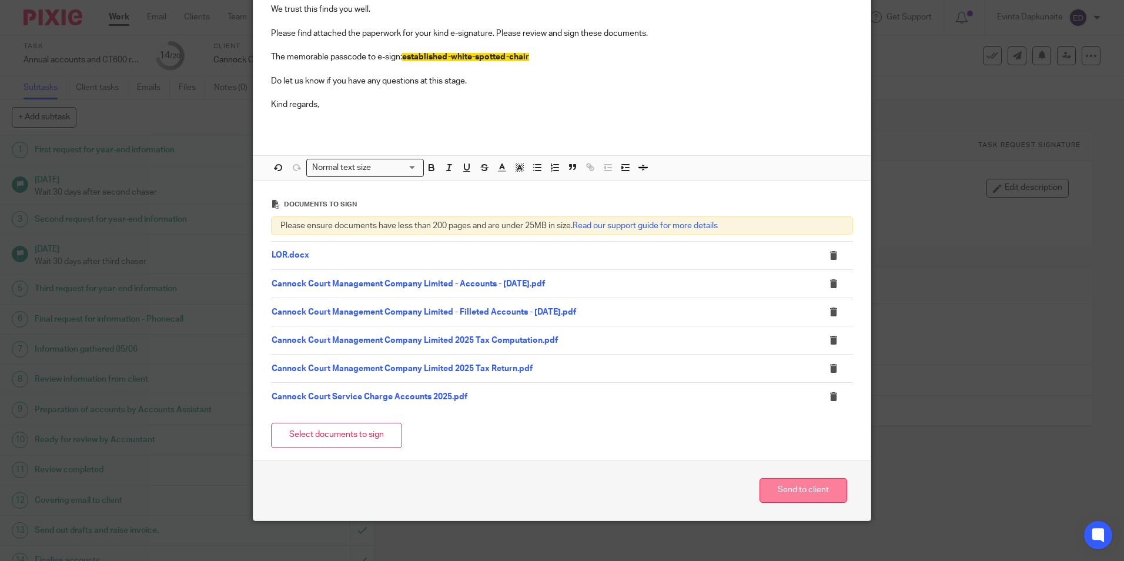
click at [799, 490] on button "Send to client" at bounding box center [803, 490] width 88 height 25
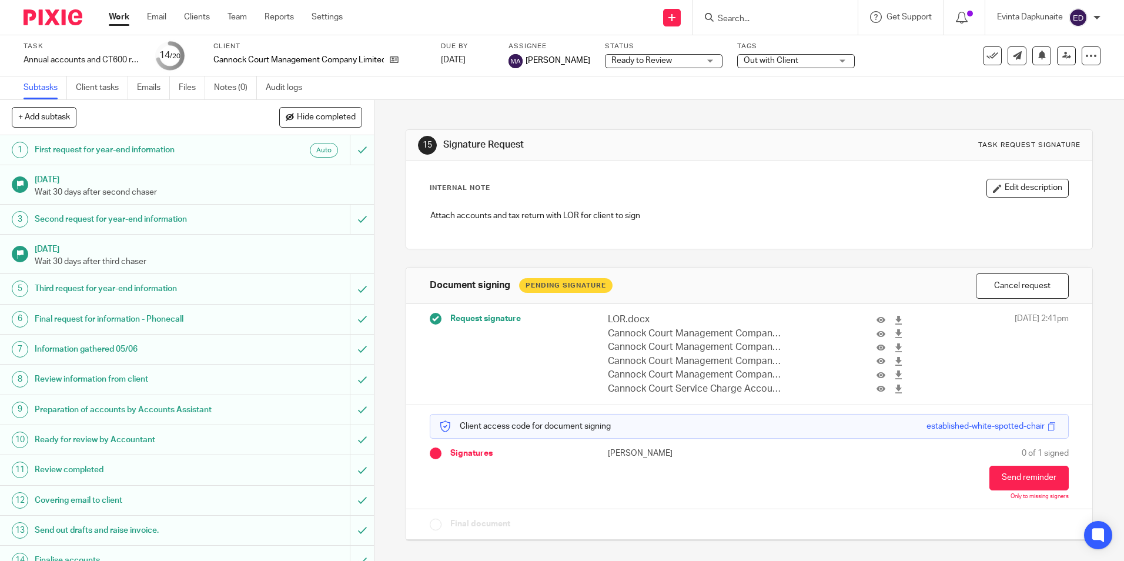
scroll to position [196, 0]
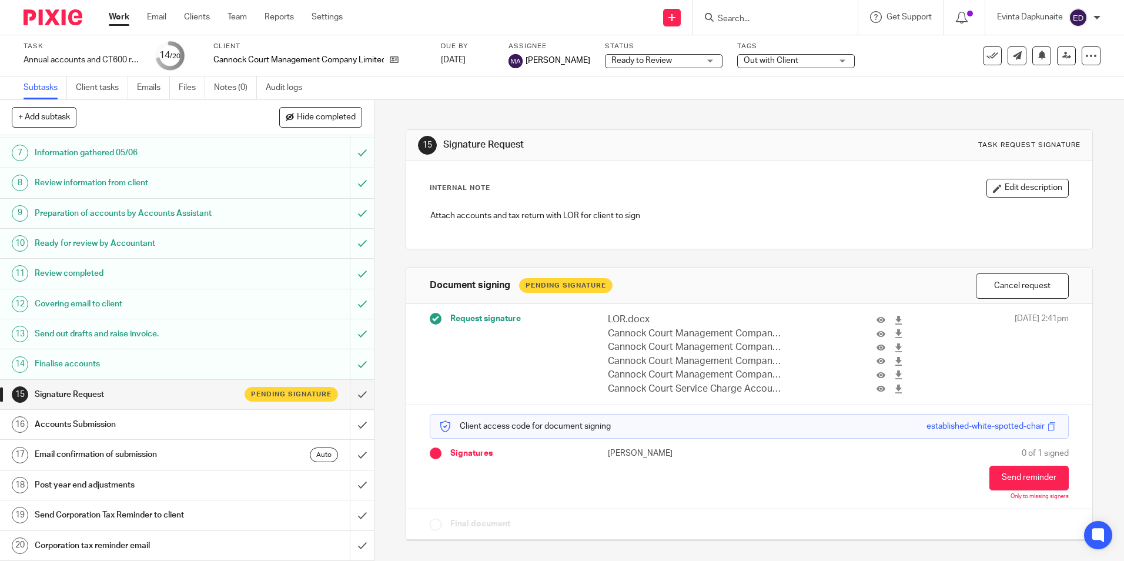
click at [752, 58] on span "Out with Client" at bounding box center [770, 60] width 55 height 8
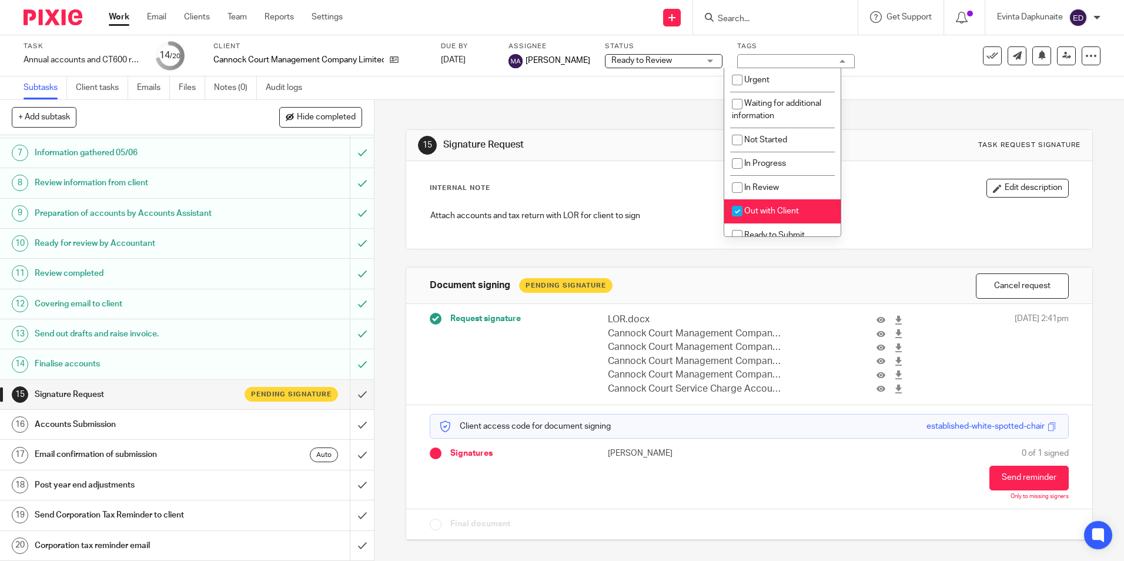
click at [759, 205] on li "Out with Client" at bounding box center [782, 211] width 116 height 24
checkbox input "false"
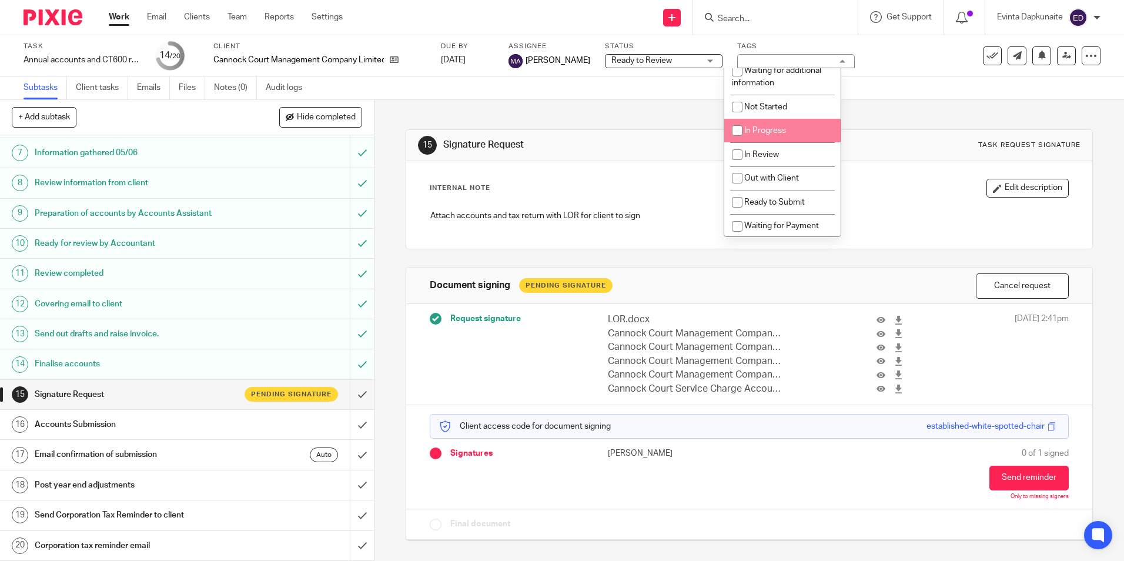
scroll to position [59, 0]
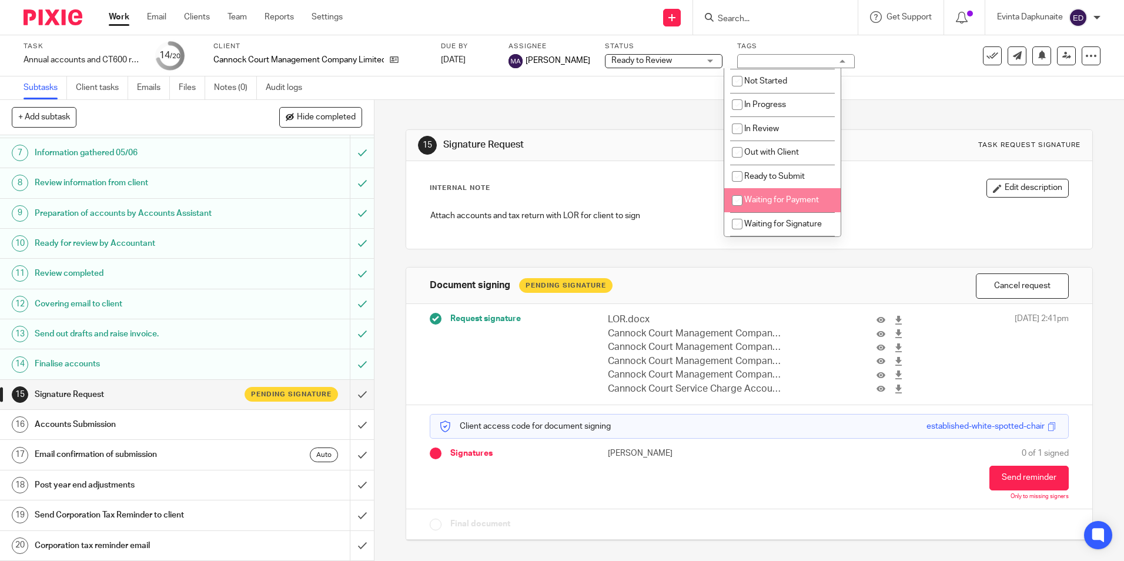
click at [779, 193] on li "Waiting for Payment" at bounding box center [782, 200] width 116 height 24
checkbox input "true"
click at [770, 219] on li "Waiting for Signature" at bounding box center [782, 224] width 116 height 24
checkbox input "true"
click at [770, 203] on span "Waiting for Payment" at bounding box center [781, 200] width 75 height 8
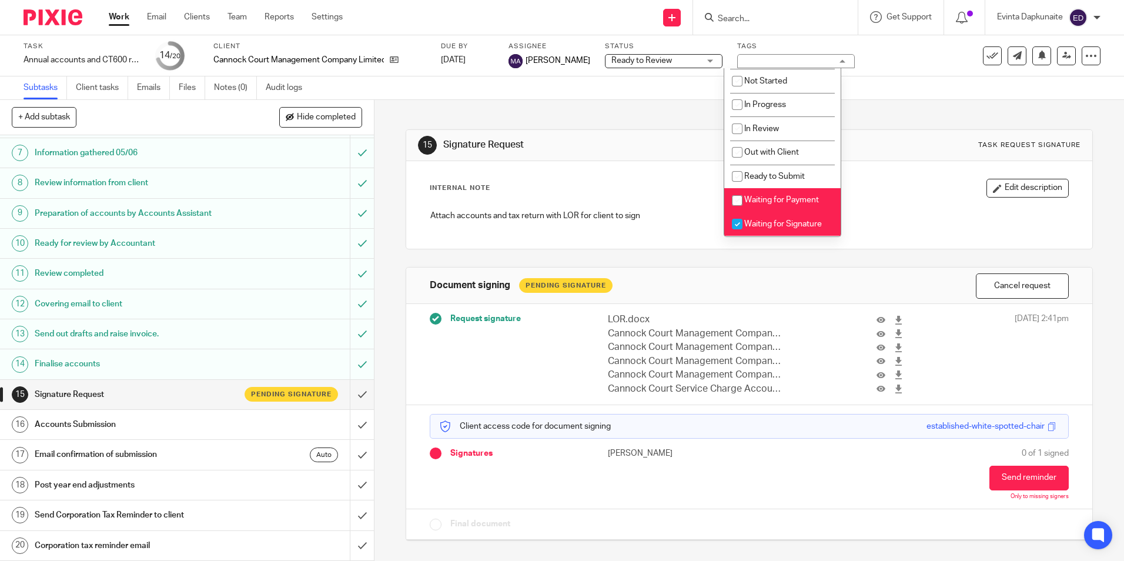
checkbox input "false"
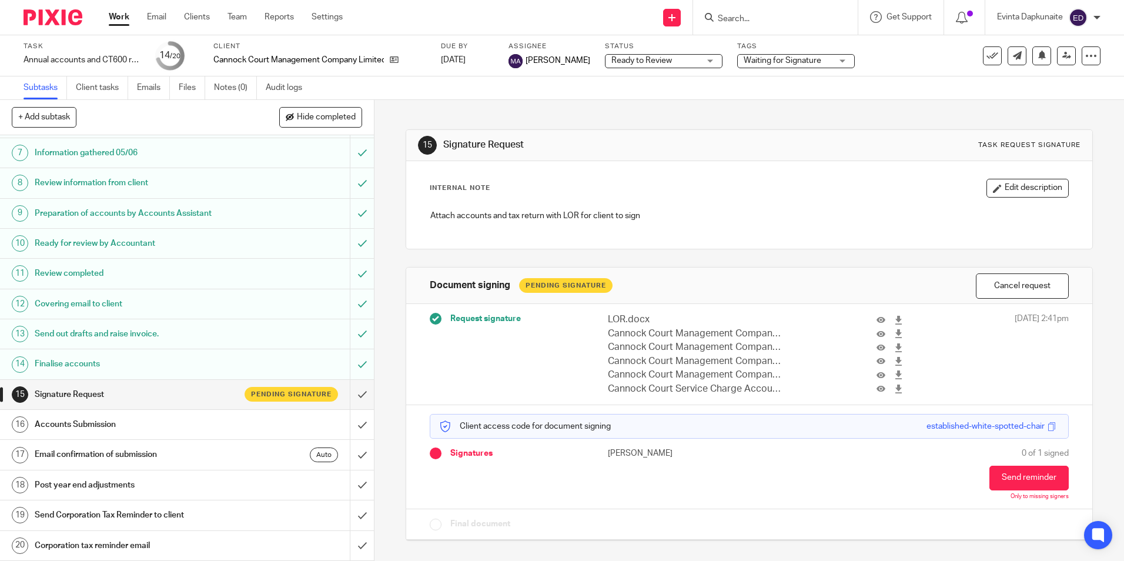
click at [904, 199] on div "Internal Note Edit description Attach accounts and tax return with LOR for clie…" at bounding box center [749, 205] width 638 height 52
click at [767, 24] on input "Search" at bounding box center [769, 19] width 106 height 11
type input "[PERSON_NAME] [PERSON_NAME]"
click at [765, 52] on link at bounding box center [827, 50] width 226 height 27
click at [765, 49] on link at bounding box center [827, 50] width 226 height 27
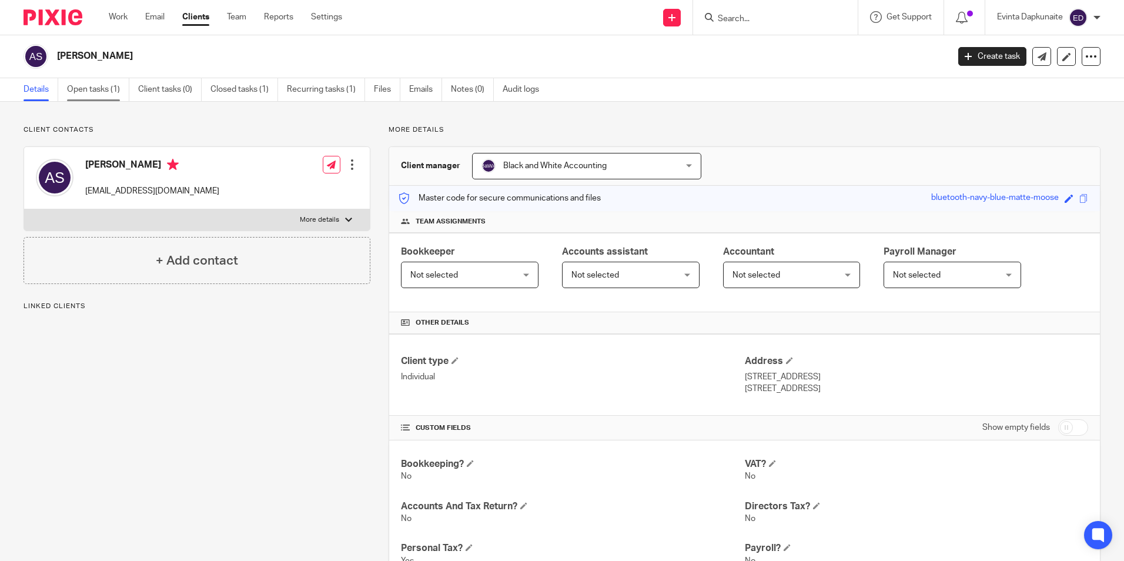
click at [102, 89] on link "Open tasks (1)" at bounding box center [98, 89] width 62 height 23
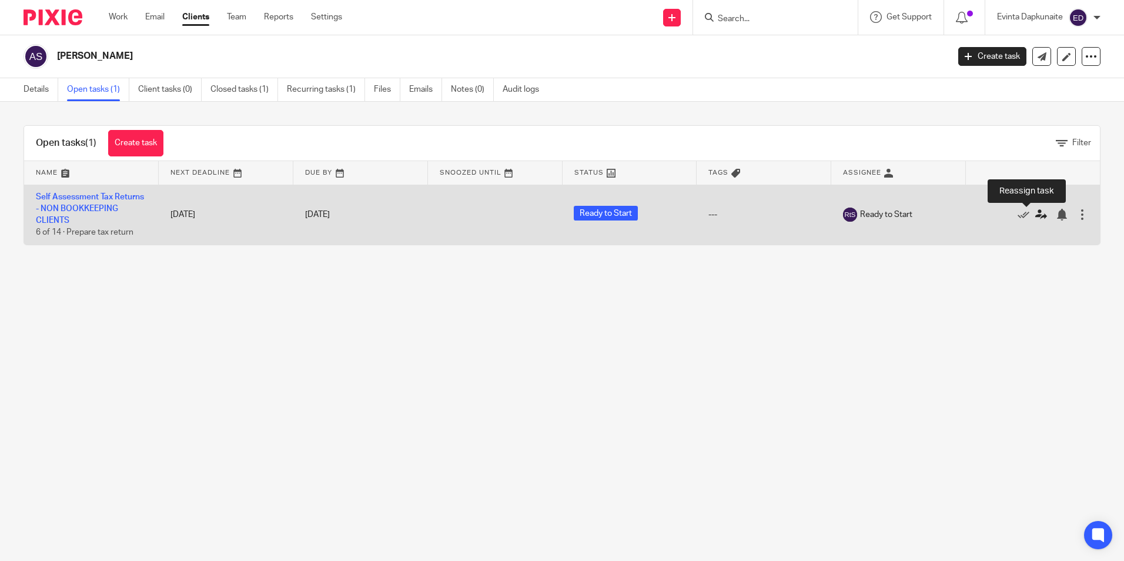
click at [1035, 220] on icon at bounding box center [1041, 215] width 12 height 12
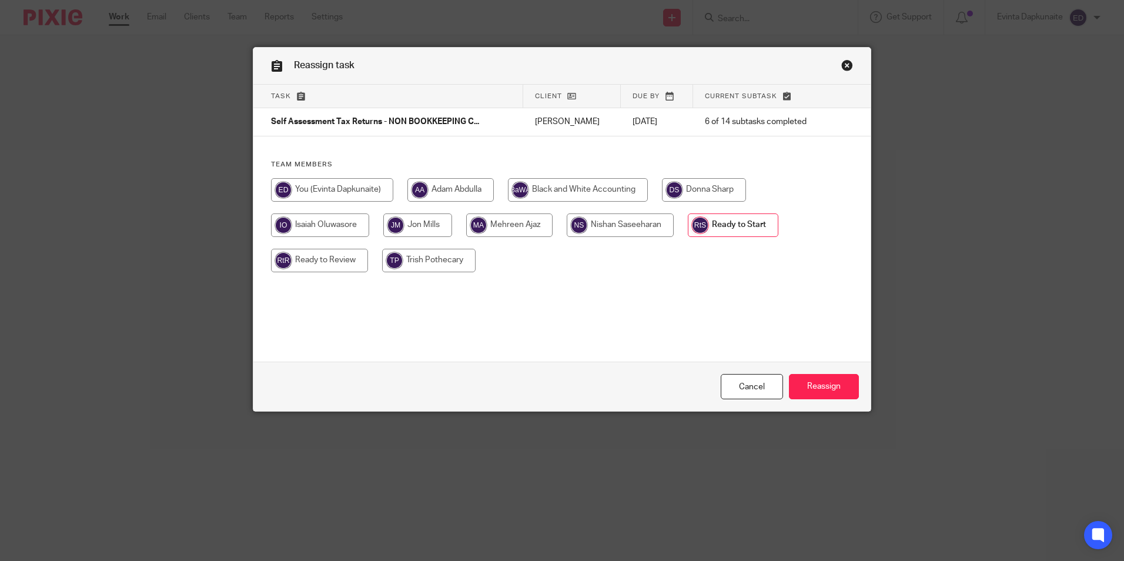
click at [335, 190] on input "radio" at bounding box center [332, 190] width 122 height 24
radio input "true"
click at [803, 385] on input "Reassign" at bounding box center [824, 386] width 70 height 25
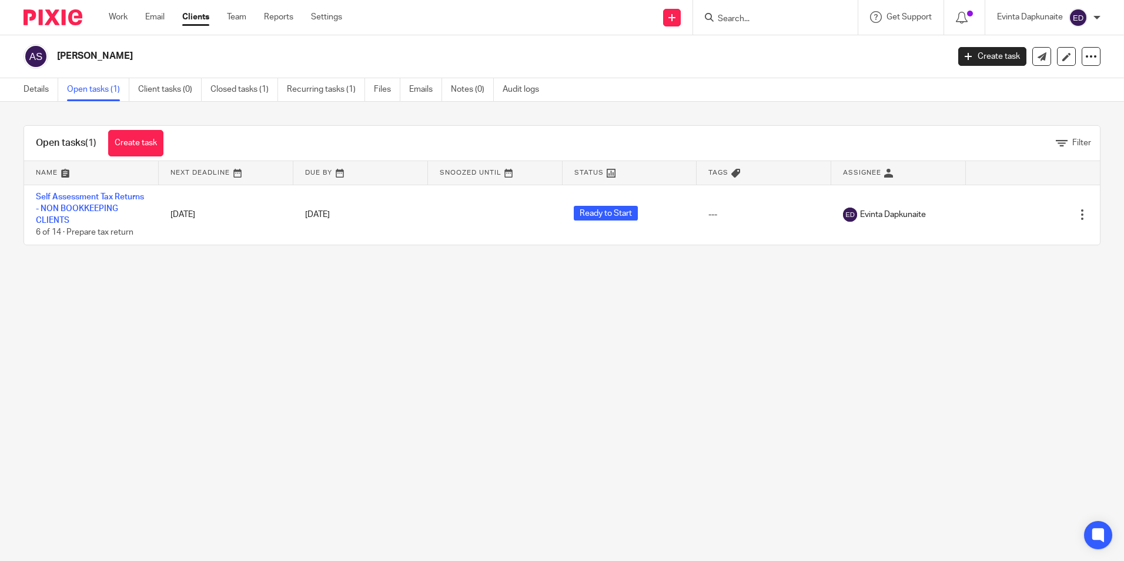
click at [242, 11] on div "Work Email Clients Team Reports Settings Work Email Clients Team Reports Settin…" at bounding box center [228, 17] width 263 height 35
click at [242, 16] on link "Team" at bounding box center [236, 17] width 19 height 12
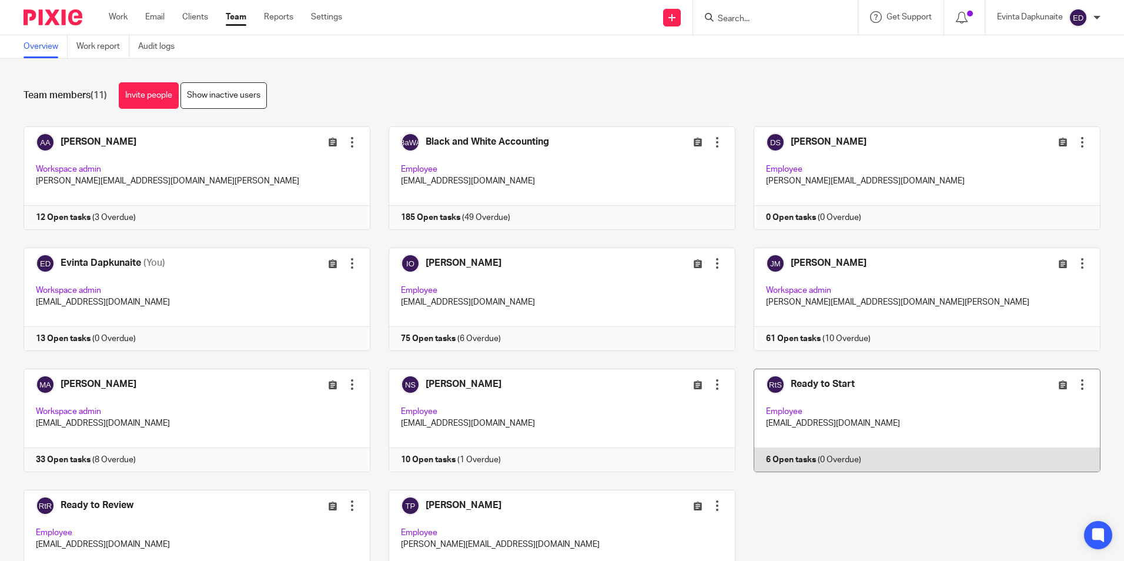
click at [903, 406] on link at bounding box center [917, 419] width 365 height 103
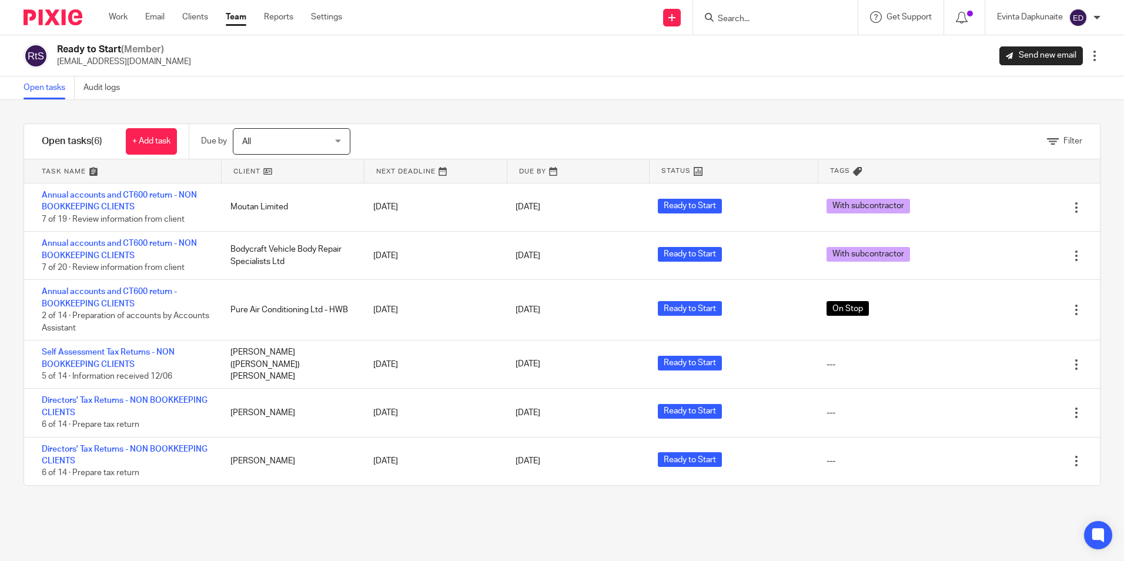
click at [230, 13] on link "Team" at bounding box center [236, 17] width 21 height 12
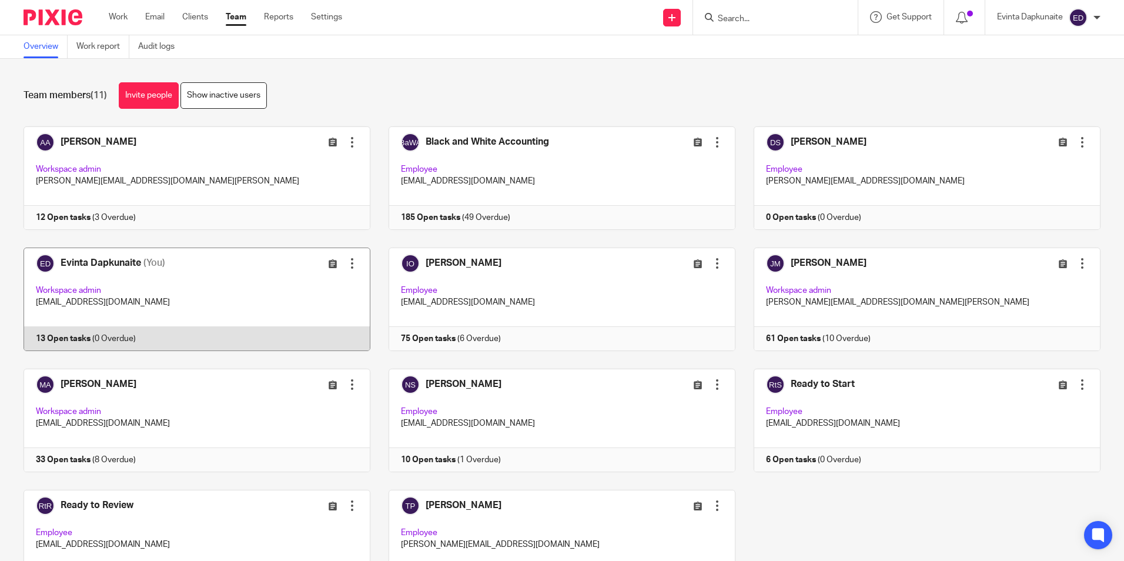
click at [227, 286] on link at bounding box center [187, 298] width 365 height 103
